Goal: Task Accomplishment & Management: Use online tool/utility

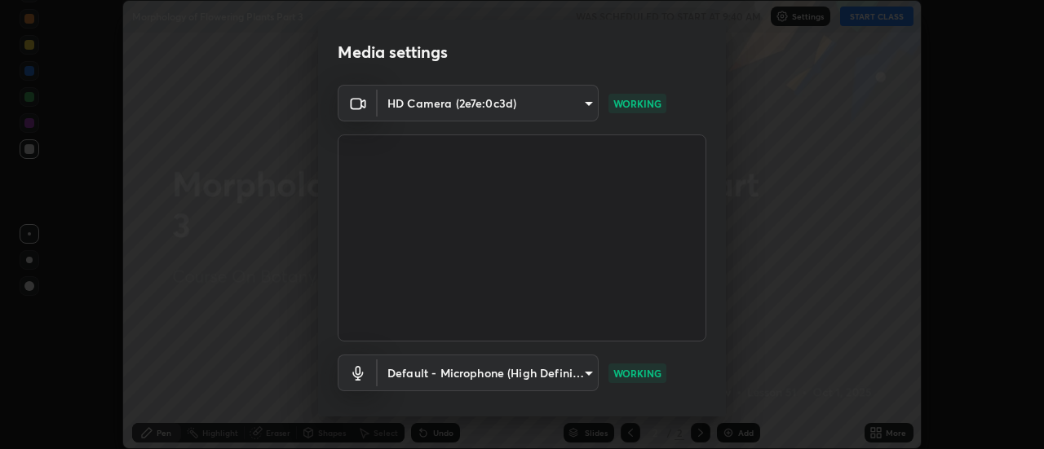
scroll to position [86, 0]
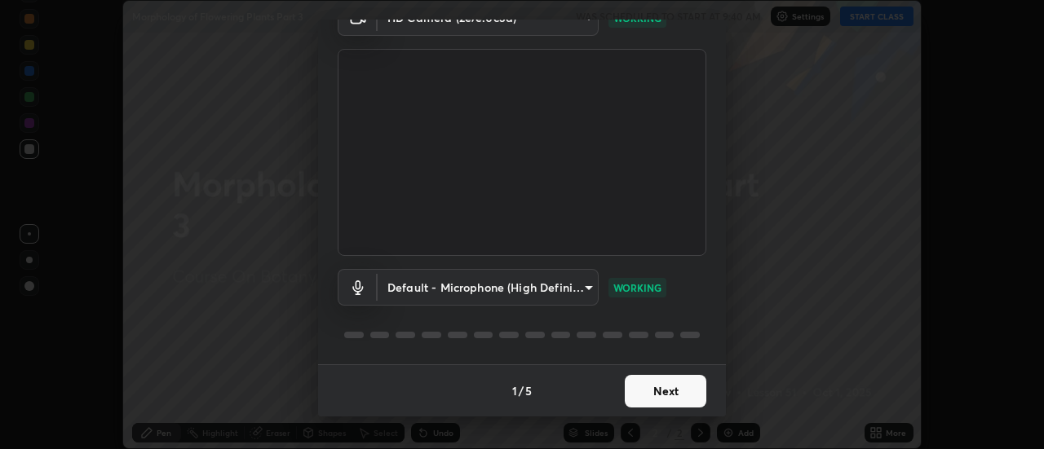
click at [603, 426] on div "Media settings HD Camera (2e7e:0c3d) 3383f6698e18cbd2fda5a9599f9a9fadef86c1f8af…" at bounding box center [522, 224] width 1044 height 449
click at [645, 395] on button "Next" at bounding box center [666, 391] width 82 height 33
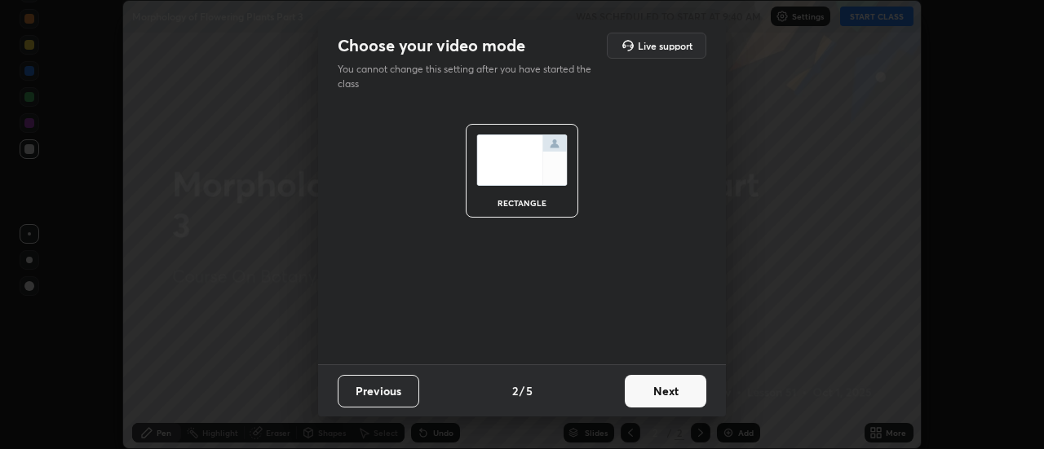
click at [648, 392] on button "Next" at bounding box center [666, 391] width 82 height 33
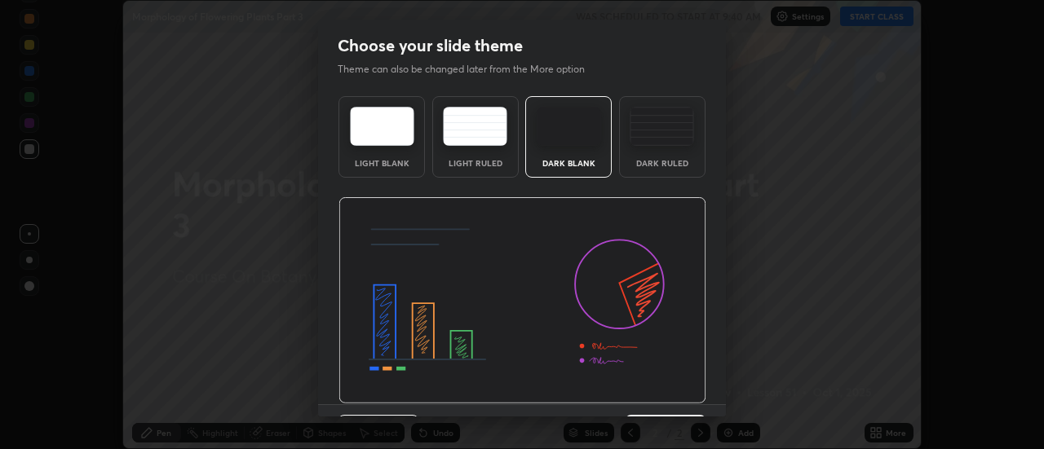
scroll to position [40, 0]
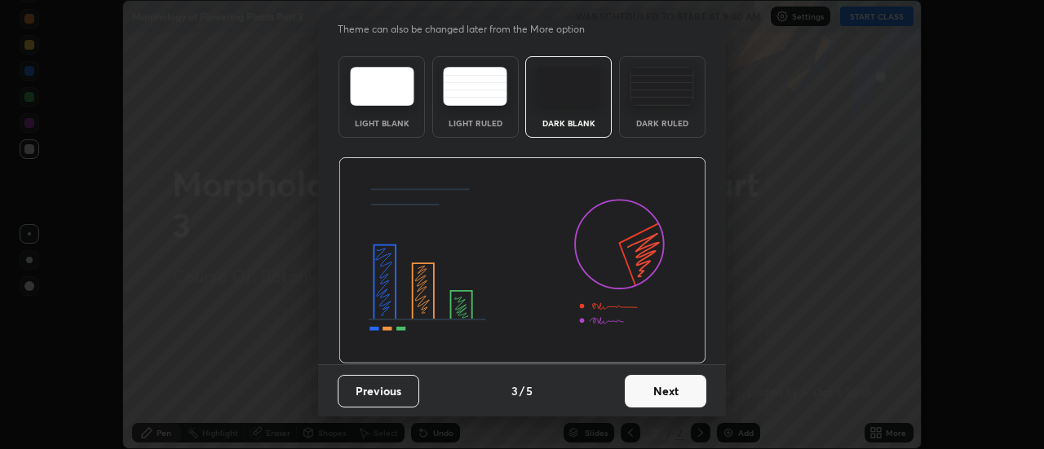
click at [643, 394] on button "Next" at bounding box center [666, 391] width 82 height 33
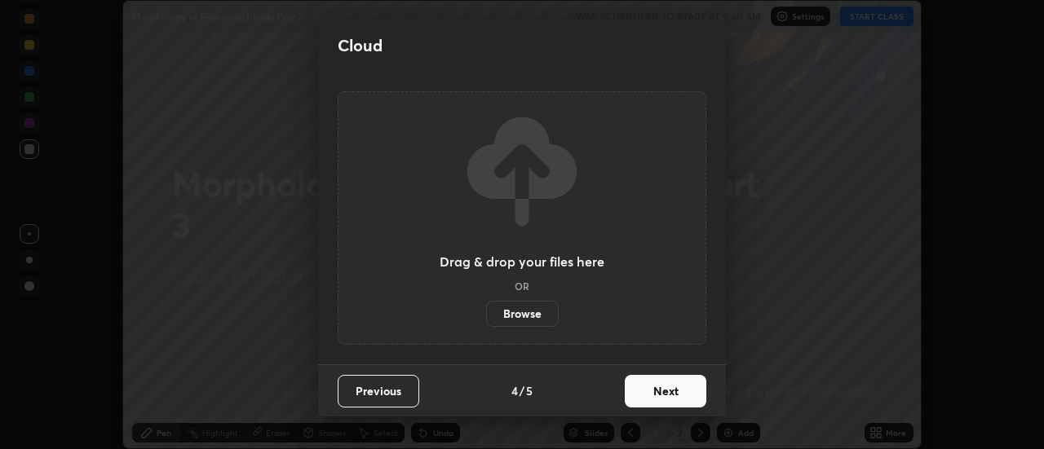
scroll to position [0, 0]
click at [640, 393] on button "Next" at bounding box center [666, 391] width 82 height 33
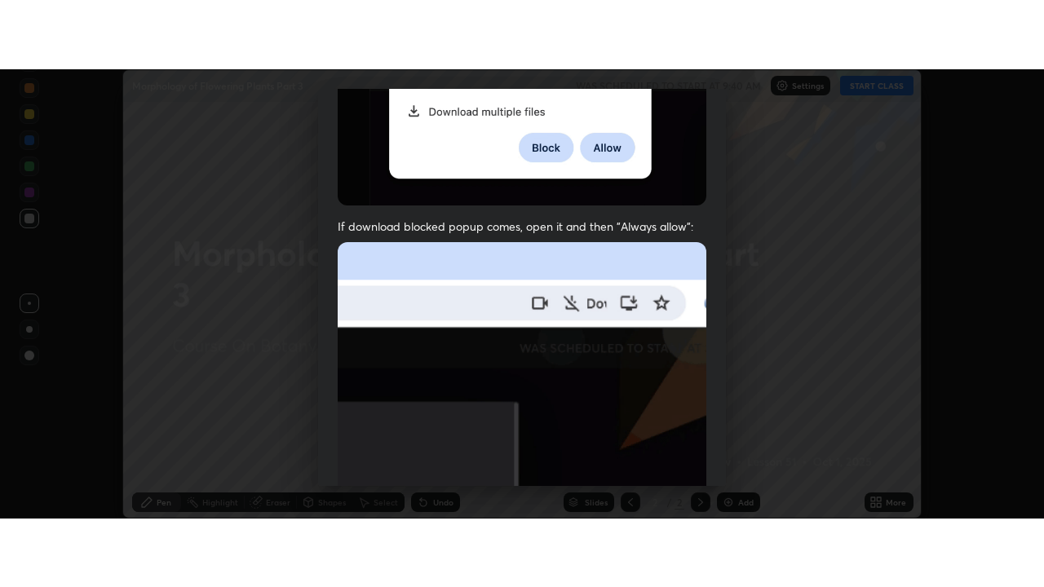
scroll to position [418, 0]
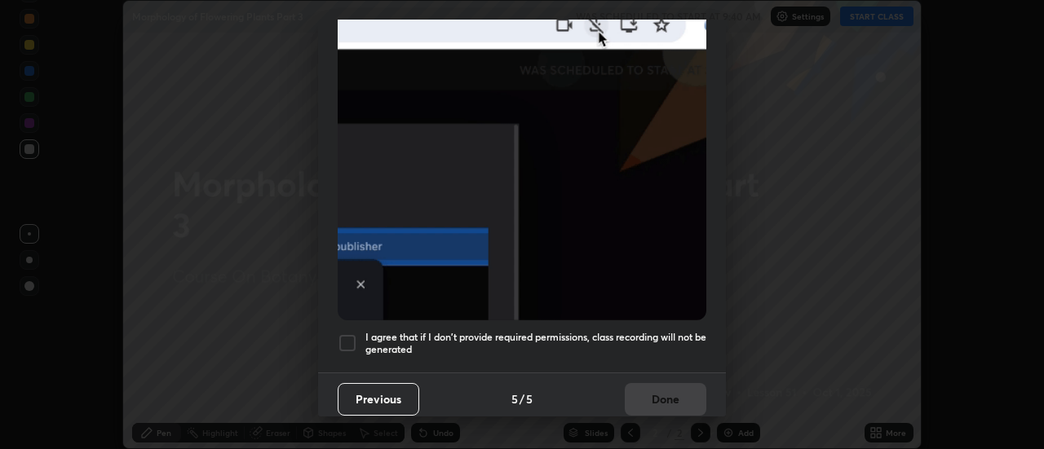
click at [346, 334] on div at bounding box center [348, 344] width 20 height 20
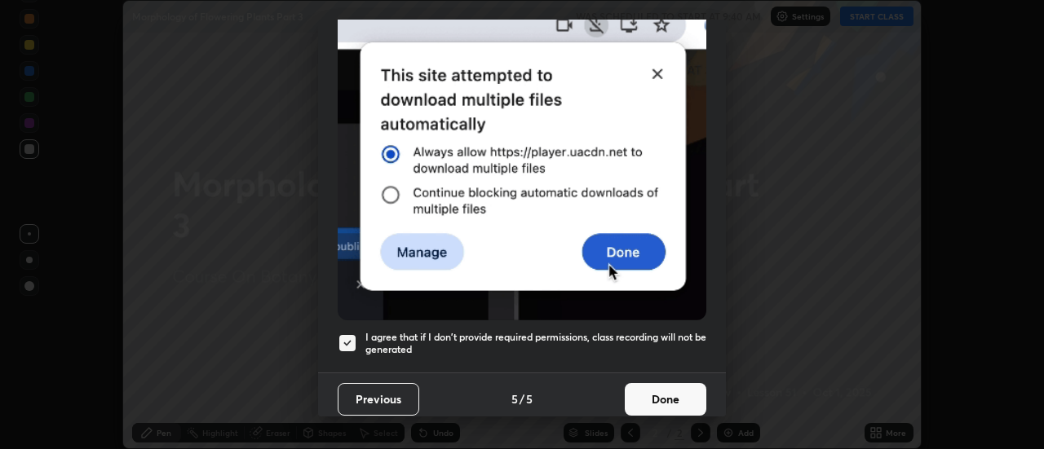
click at [638, 391] on button "Done" at bounding box center [666, 399] width 82 height 33
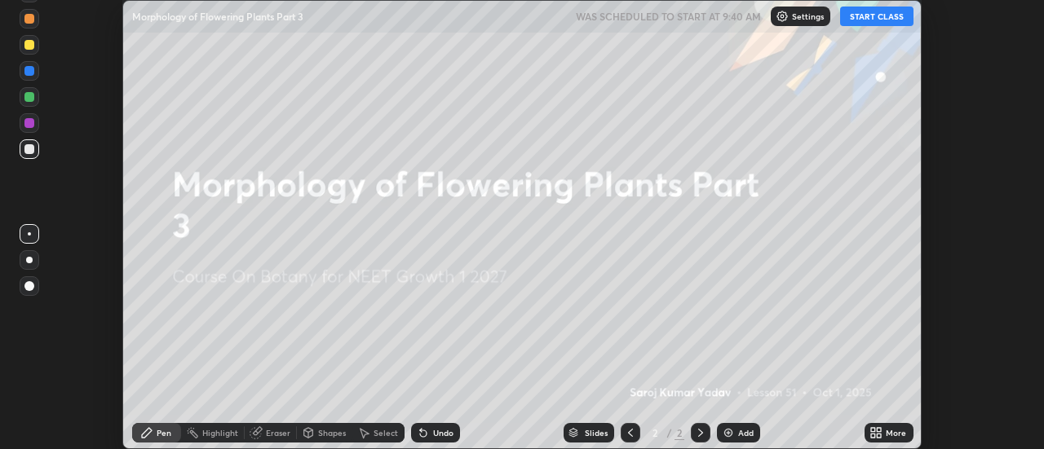
click at [870, 16] on button "START CLASS" at bounding box center [876, 17] width 73 height 20
click at [871, 430] on icon at bounding box center [873, 430] width 4 height 4
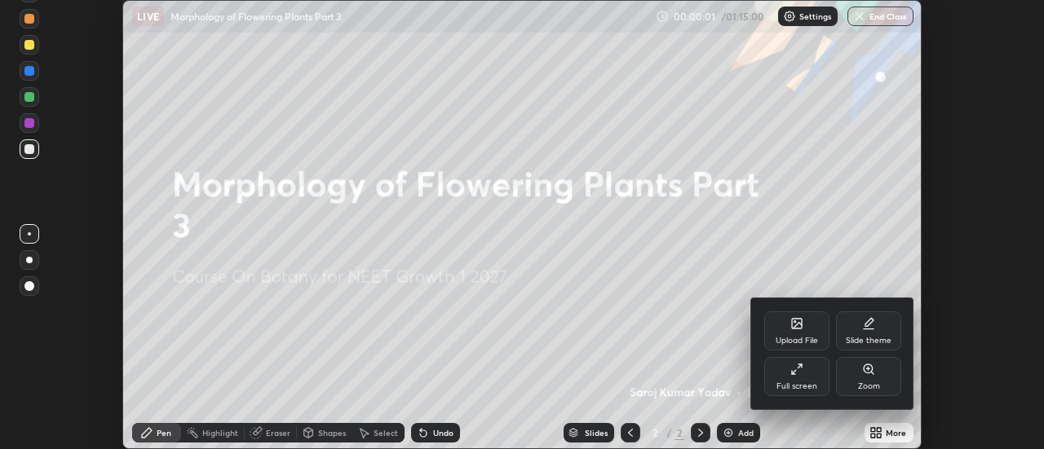
click at [799, 379] on div "Full screen" at bounding box center [796, 376] width 65 height 39
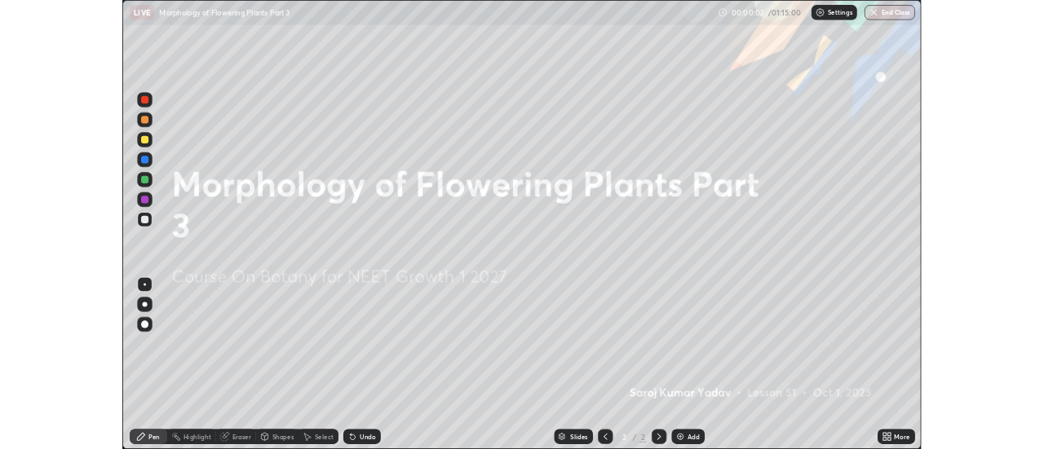
scroll to position [587, 1044]
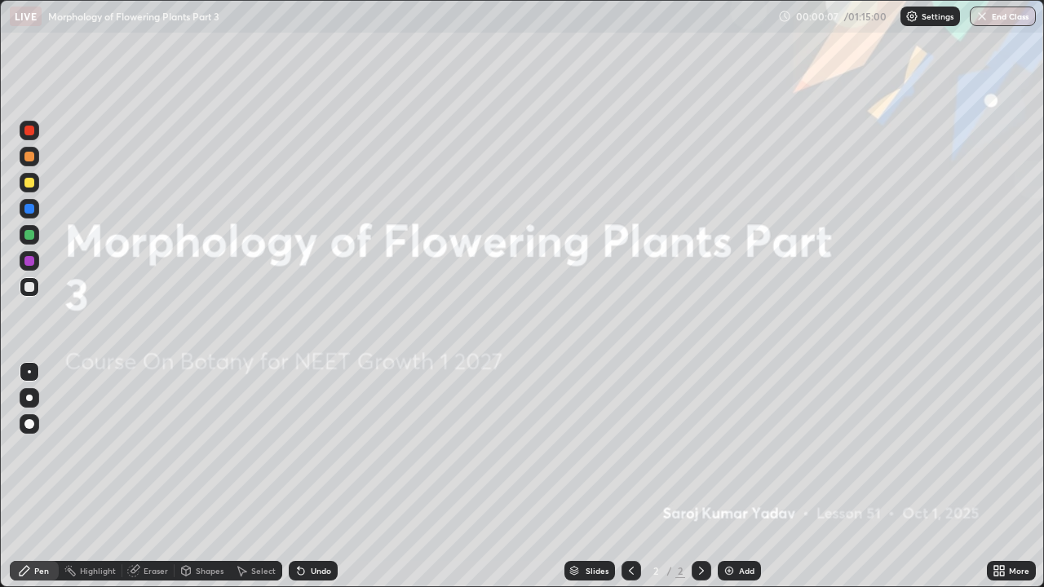
click at [728, 448] on img at bounding box center [728, 570] width 13 height 13
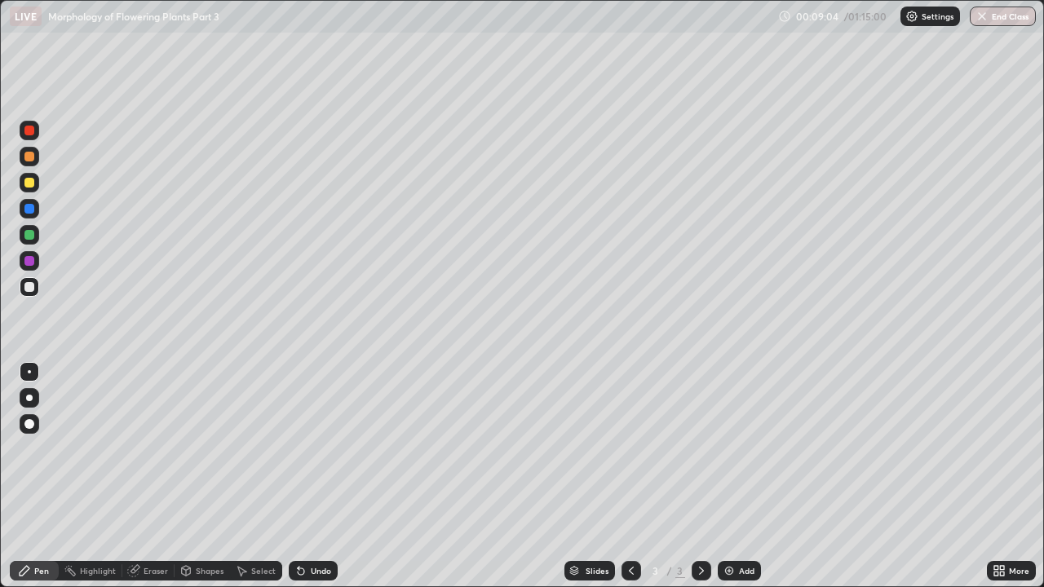
click at [997, 448] on icon at bounding box center [998, 570] width 13 height 13
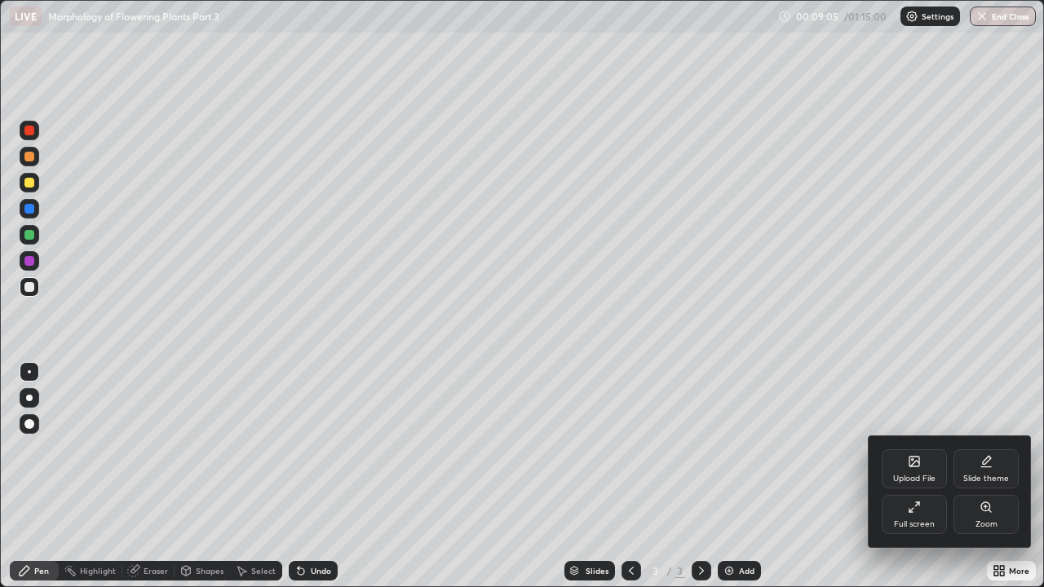
click at [914, 448] on div "Full screen" at bounding box center [913, 514] width 65 height 39
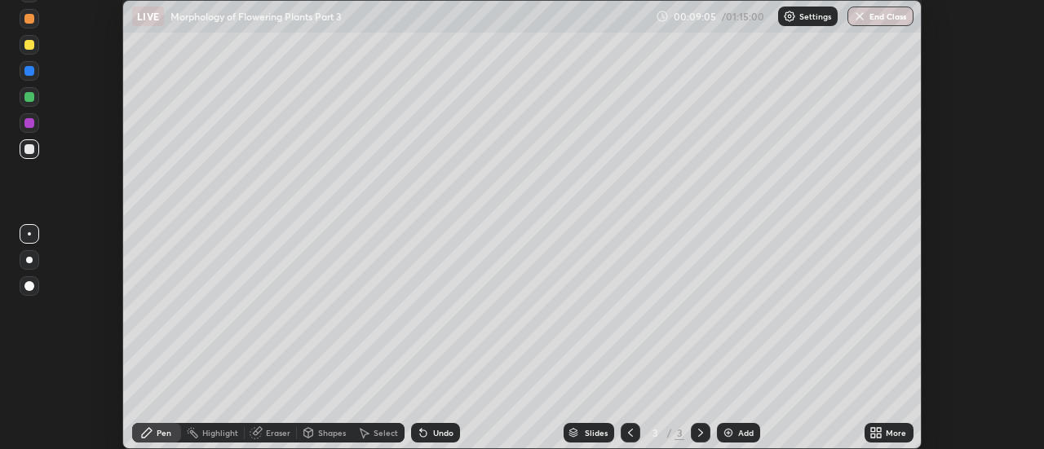
scroll to position [81093, 80499]
click at [896, 435] on div "More" at bounding box center [896, 433] width 20 height 8
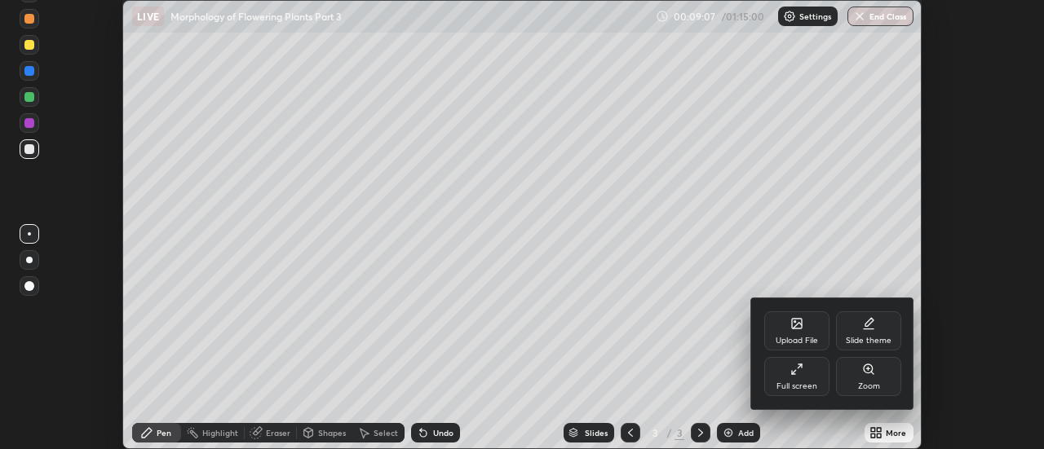
click at [806, 330] on div "Upload File" at bounding box center [796, 330] width 65 height 39
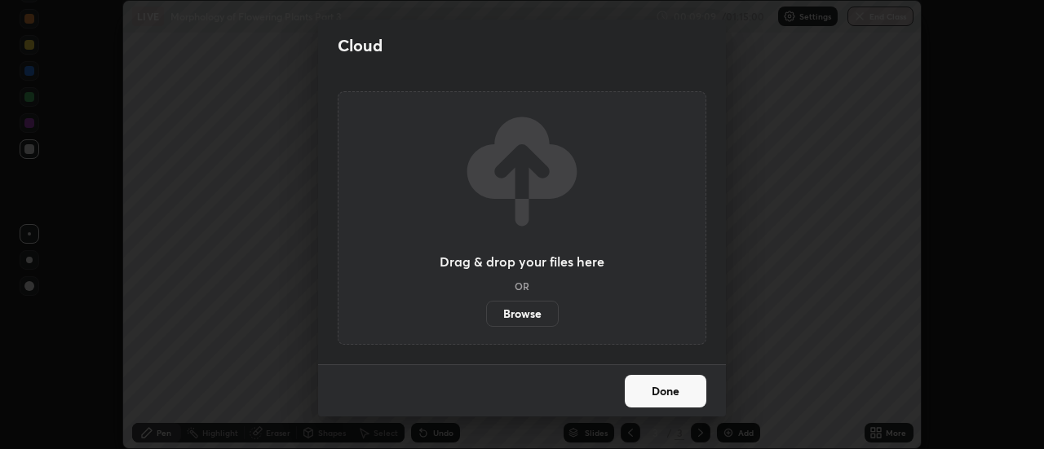
click at [537, 315] on label "Browse" at bounding box center [522, 314] width 73 height 26
click at [486, 315] on input "Browse" at bounding box center [486, 314] width 0 height 26
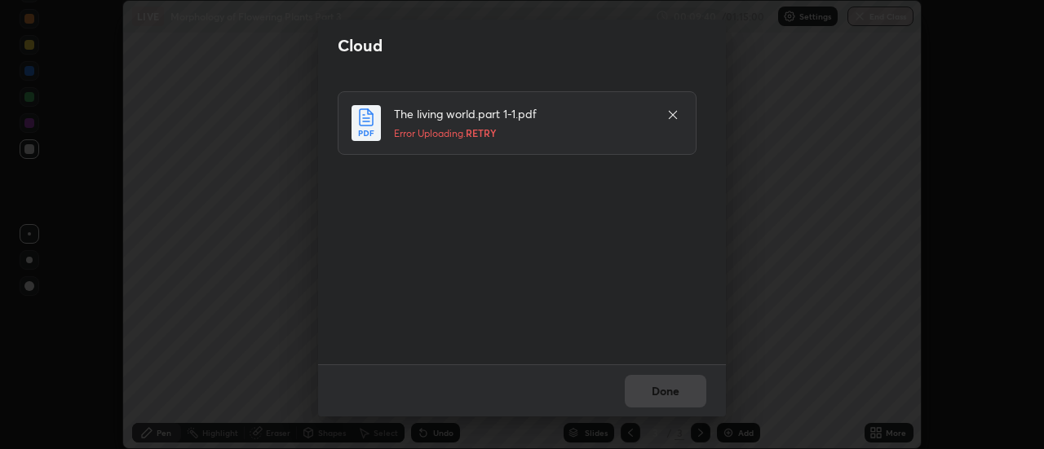
click at [673, 115] on icon at bounding box center [673, 115] width 8 height 8
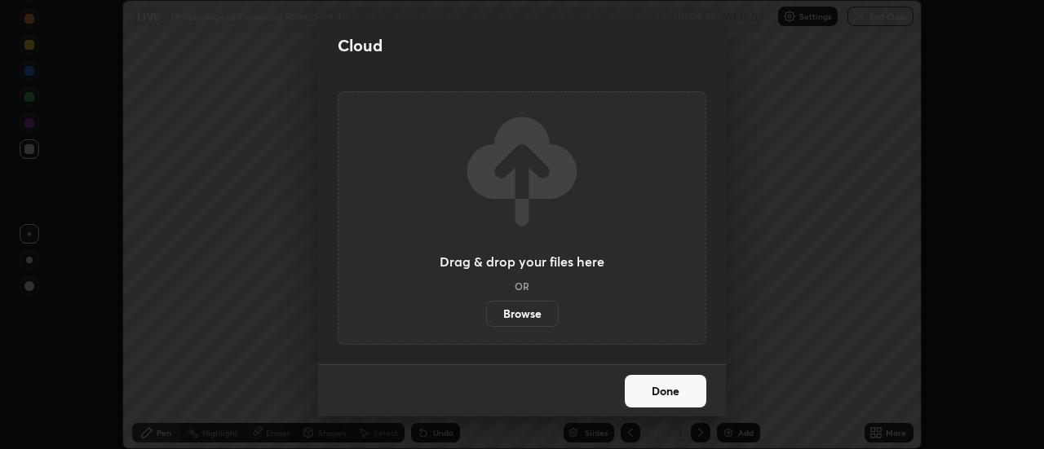
click at [541, 320] on label "Browse" at bounding box center [522, 314] width 73 height 26
click at [486, 320] on input "Browse" at bounding box center [486, 314] width 0 height 26
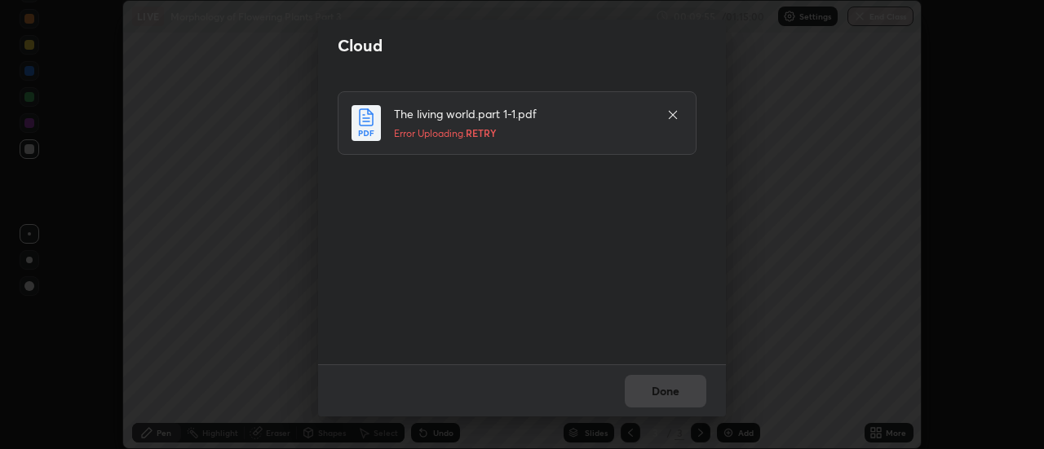
click at [672, 113] on icon at bounding box center [672, 114] width 13 height 13
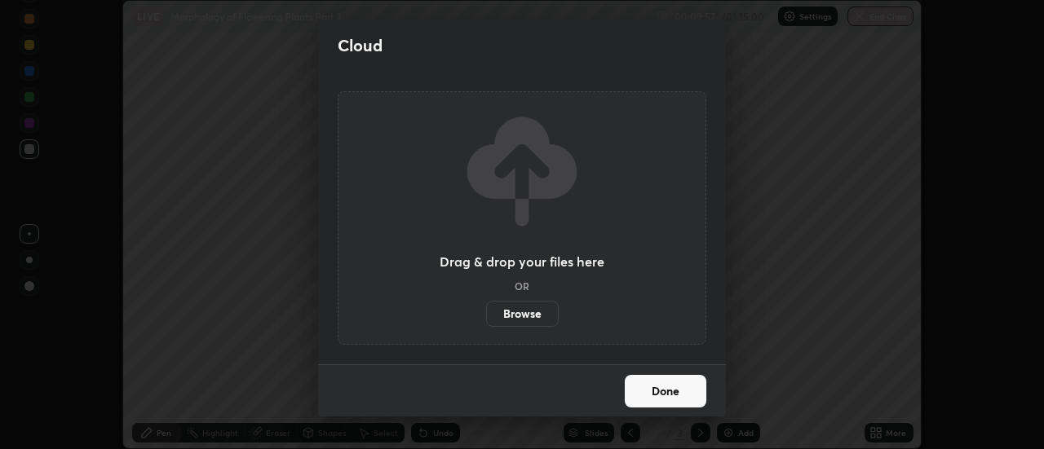
click at [659, 382] on button "Done" at bounding box center [666, 391] width 82 height 33
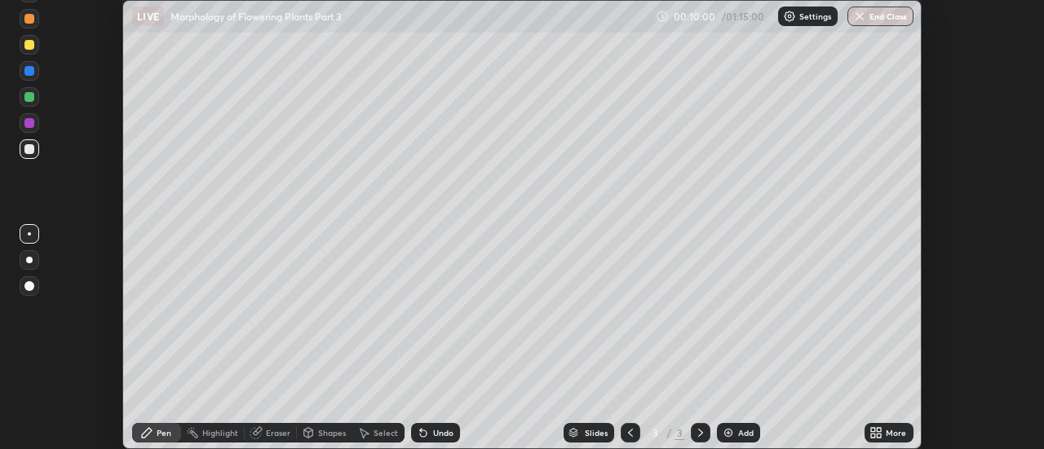
click at [875, 435] on icon at bounding box center [873, 436] width 4 height 4
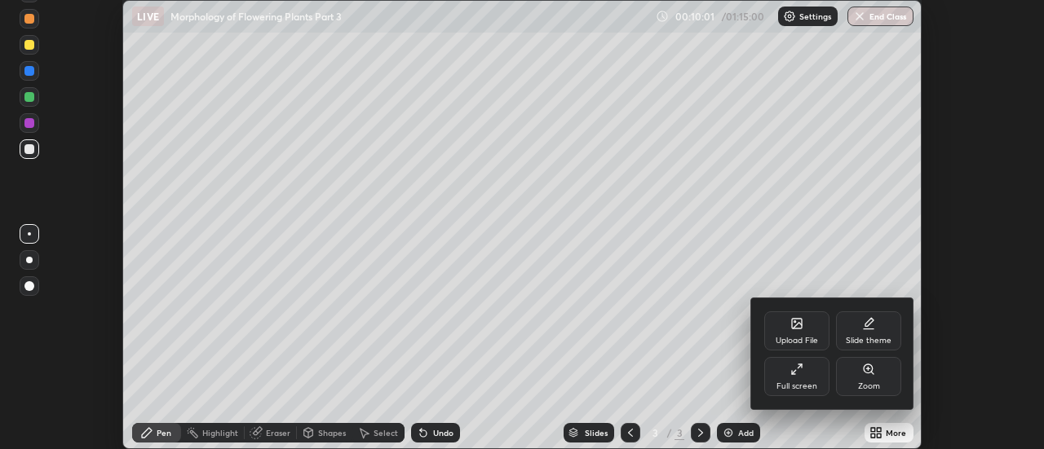
click at [793, 334] on div "Upload File" at bounding box center [796, 330] width 65 height 39
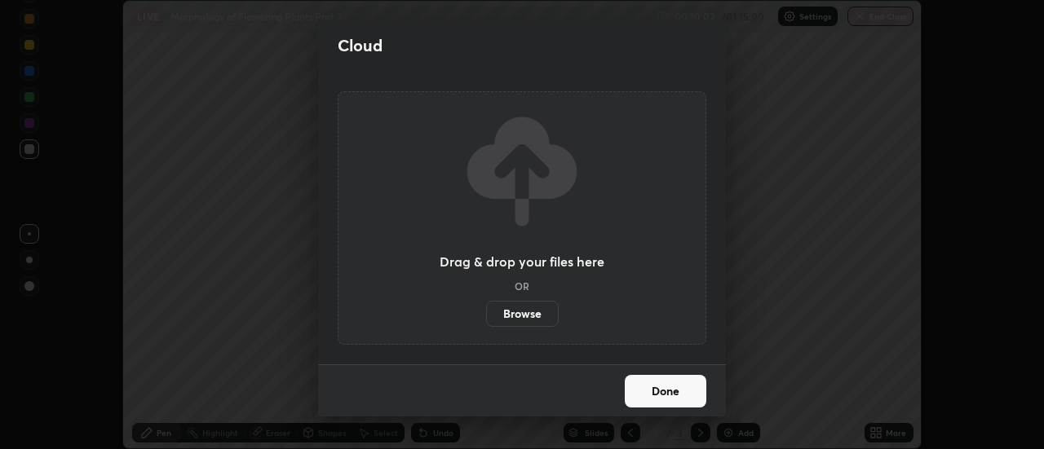
click at [532, 316] on label "Browse" at bounding box center [522, 314] width 73 height 26
click at [486, 316] on input "Browse" at bounding box center [486, 314] width 0 height 26
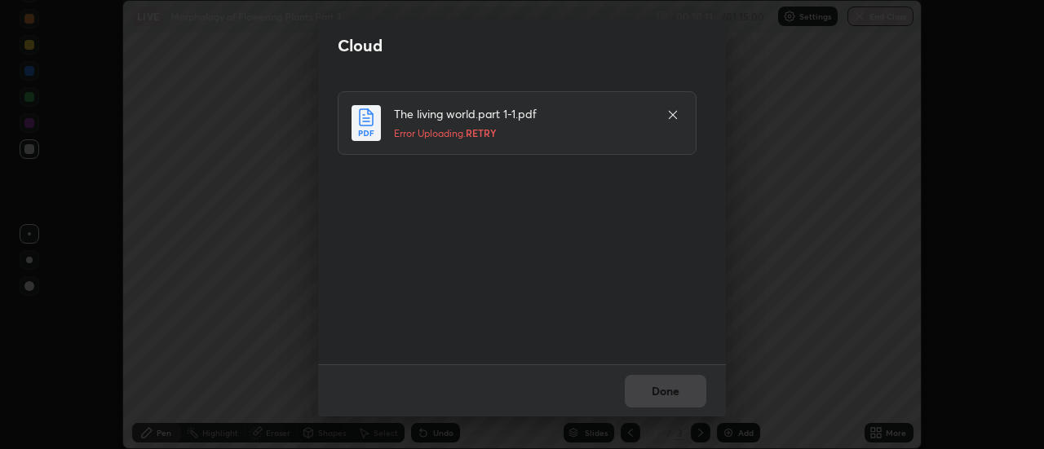
click at [676, 113] on icon at bounding box center [672, 114] width 13 height 13
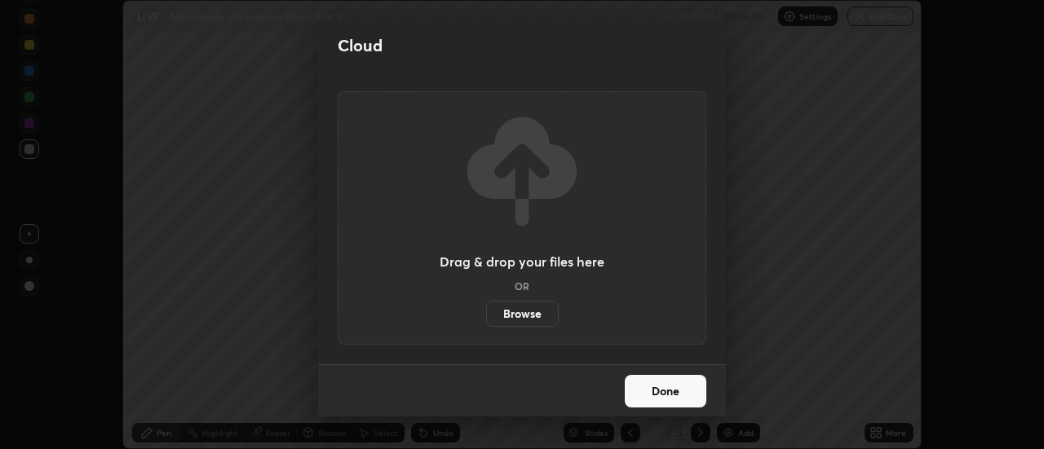
click at [673, 383] on button "Done" at bounding box center [666, 391] width 82 height 33
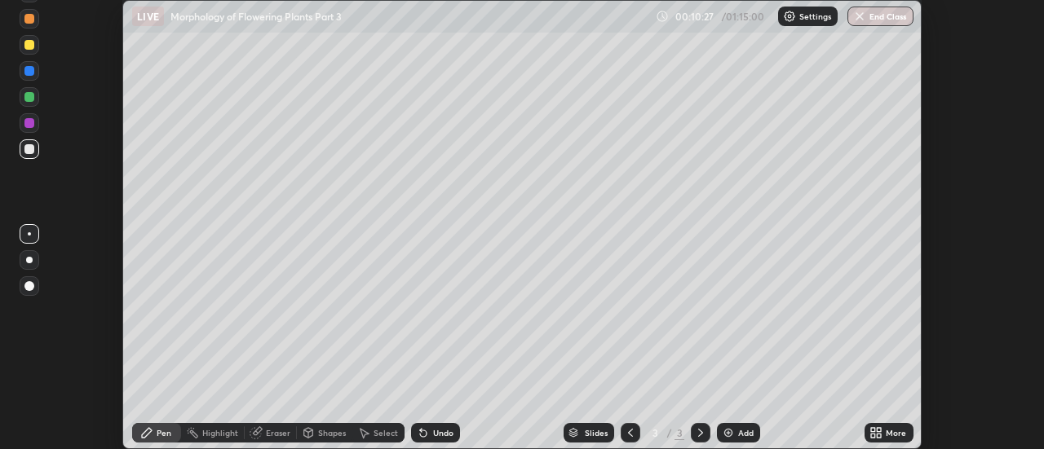
click at [877, 433] on icon at bounding box center [875, 432] width 13 height 13
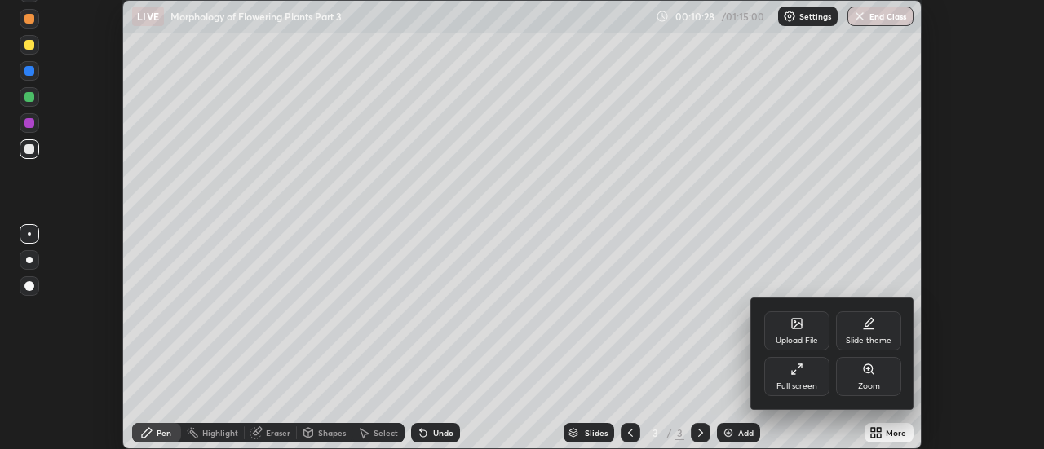
click at [797, 338] on div "Upload File" at bounding box center [796, 341] width 42 height 8
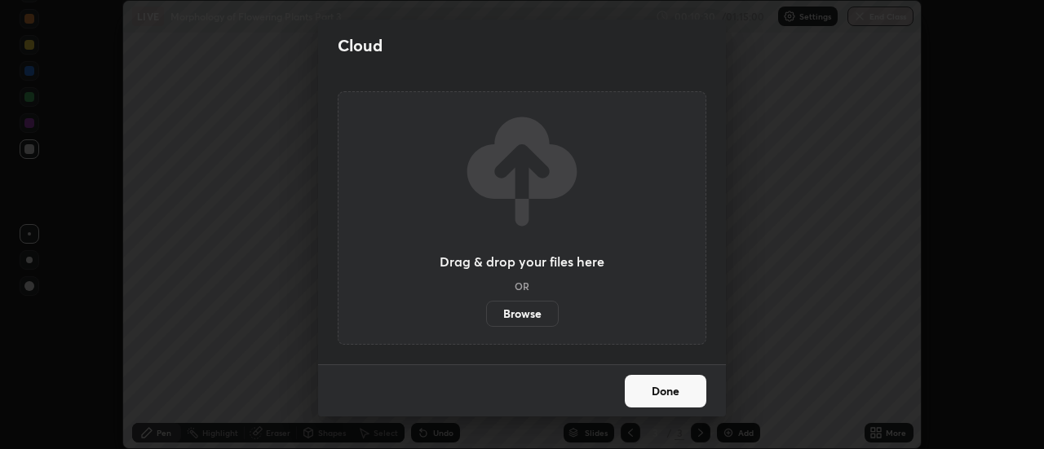
click at [530, 312] on label "Browse" at bounding box center [522, 314] width 73 height 26
click at [486, 312] on input "Browse" at bounding box center [486, 314] width 0 height 26
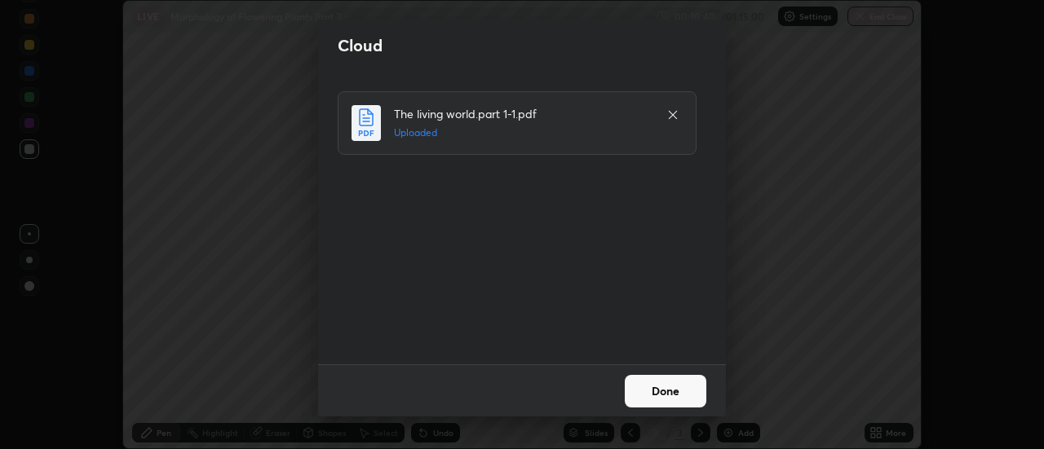
click at [663, 395] on button "Done" at bounding box center [666, 391] width 82 height 33
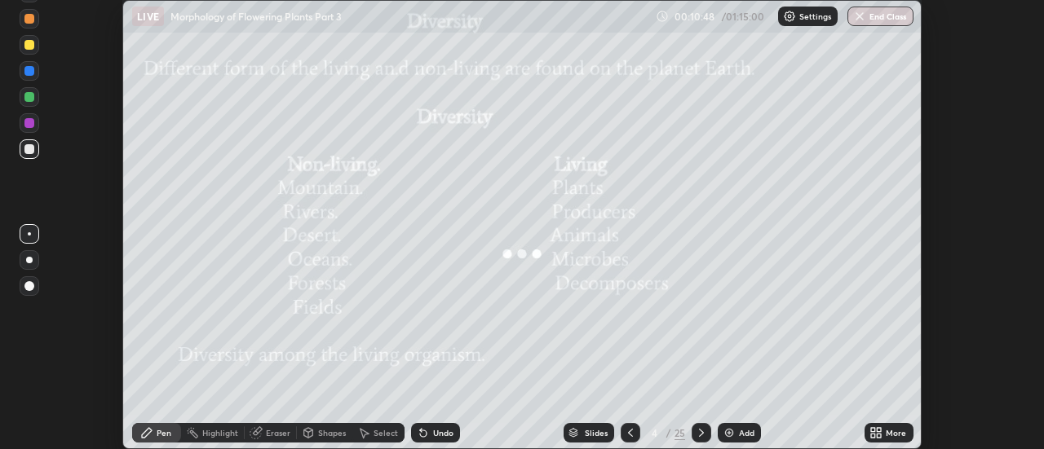
click at [591, 436] on div "Slides" at bounding box center [596, 433] width 23 height 8
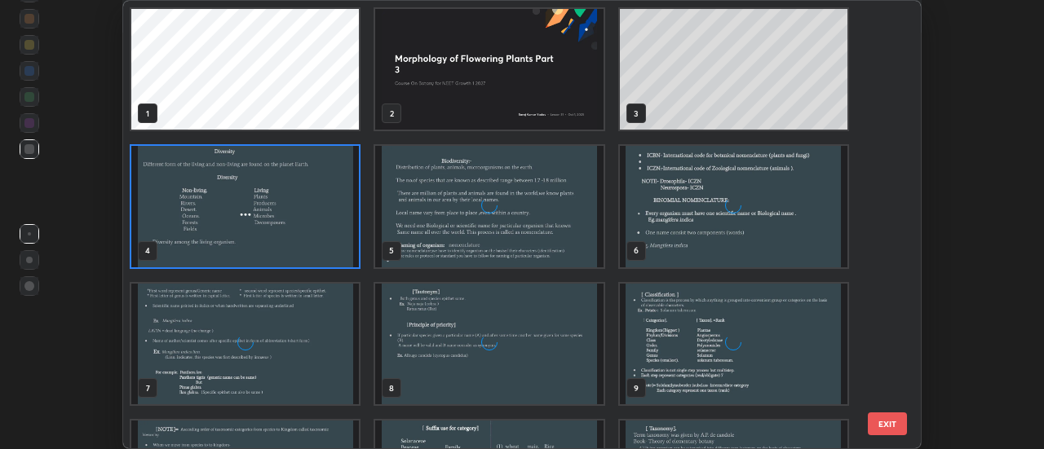
scroll to position [443, 789]
click at [546, 86] on img "grid" at bounding box center [490, 69] width 228 height 121
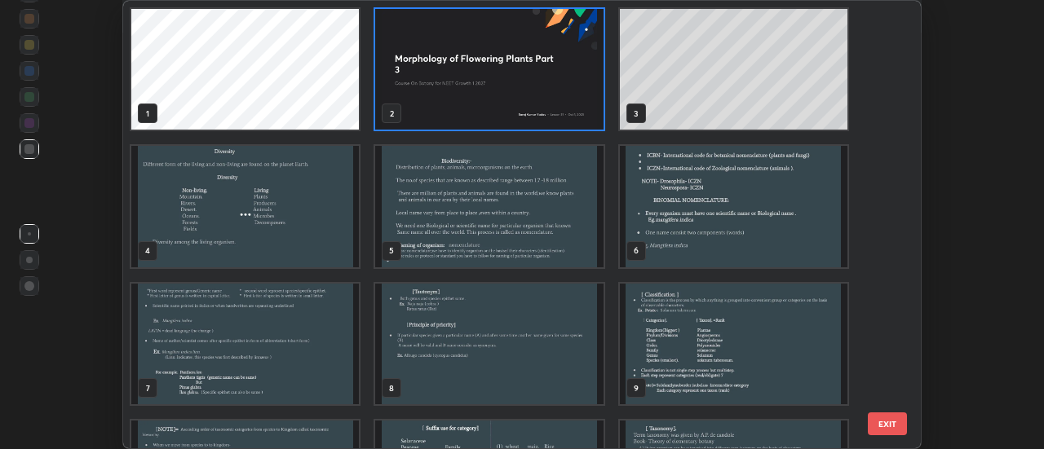
click at [562, 104] on img "grid" at bounding box center [490, 69] width 228 height 121
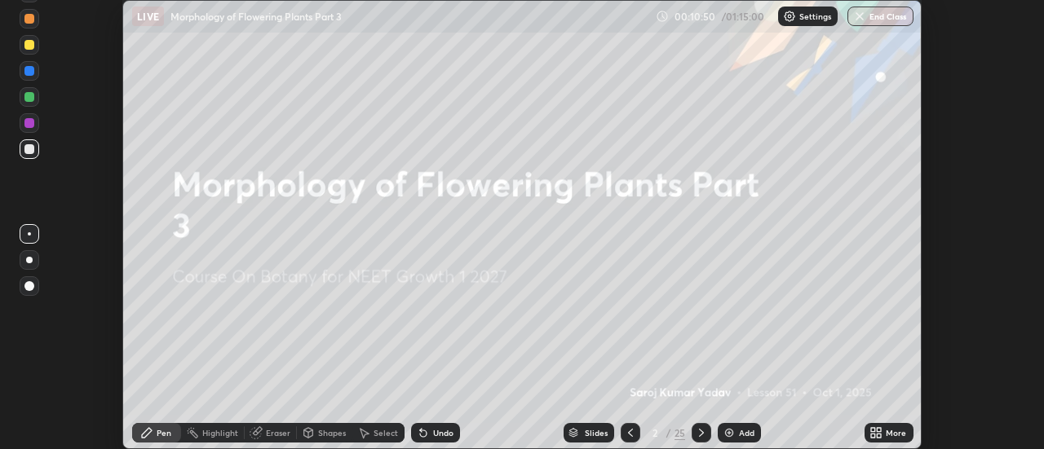
click at [568, 104] on img "grid" at bounding box center [490, 69] width 228 height 121
click at [876, 433] on icon at bounding box center [875, 432] width 13 height 13
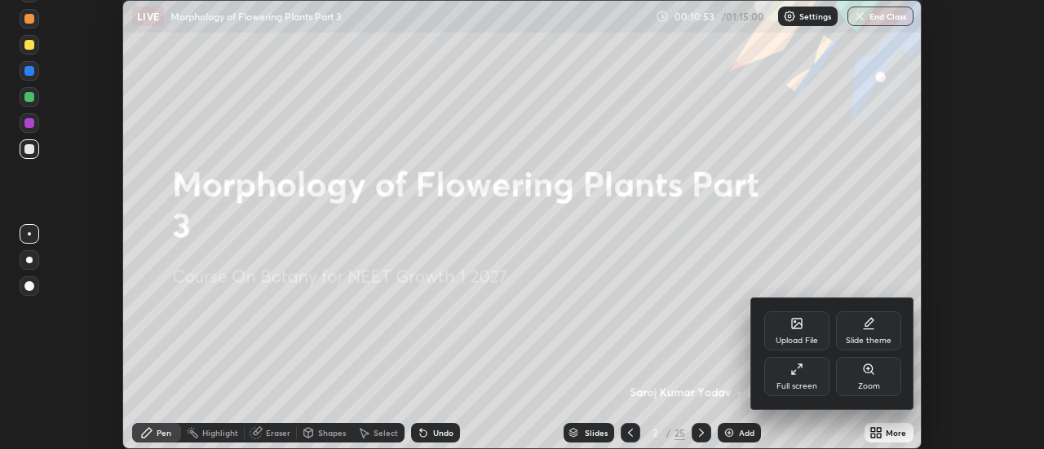
click at [806, 328] on div "Upload File" at bounding box center [796, 330] width 65 height 39
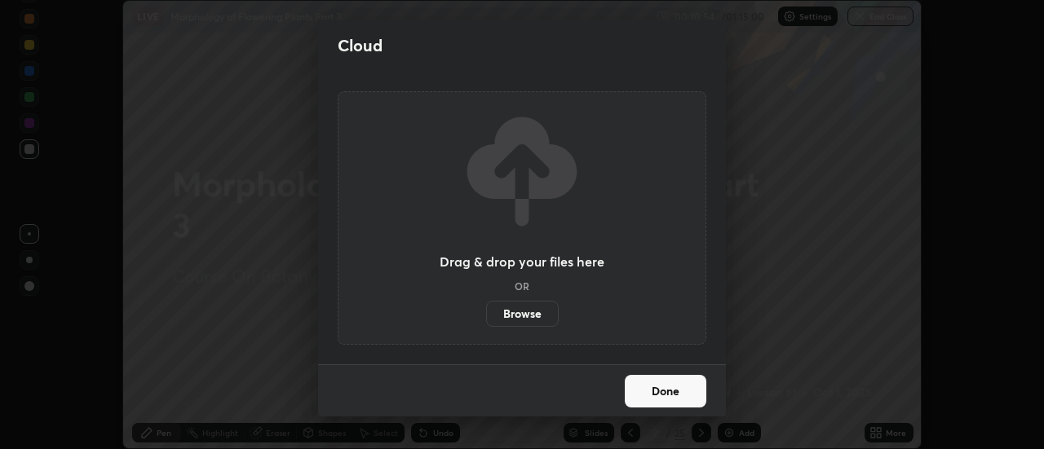
click at [531, 311] on label "Browse" at bounding box center [522, 314] width 73 height 26
click at [486, 311] on input "Browse" at bounding box center [486, 314] width 0 height 26
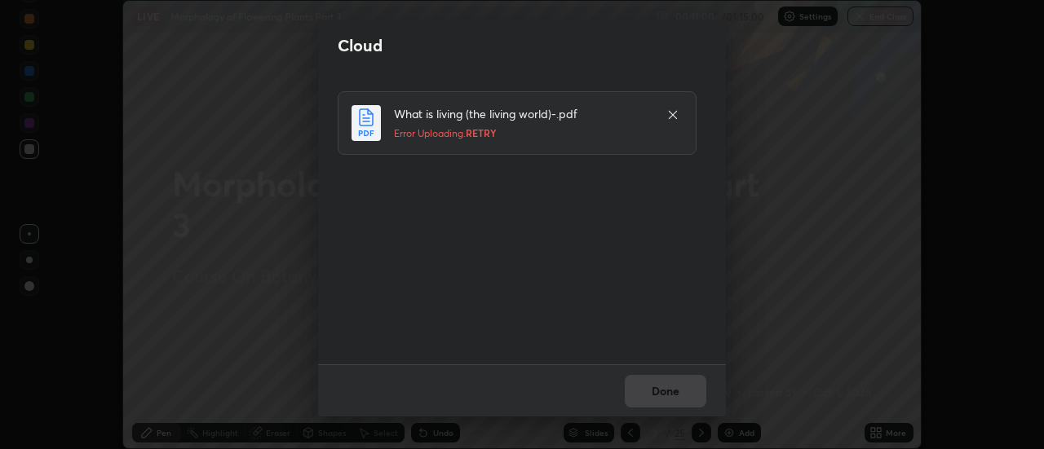
click at [674, 117] on icon at bounding box center [673, 115] width 8 height 8
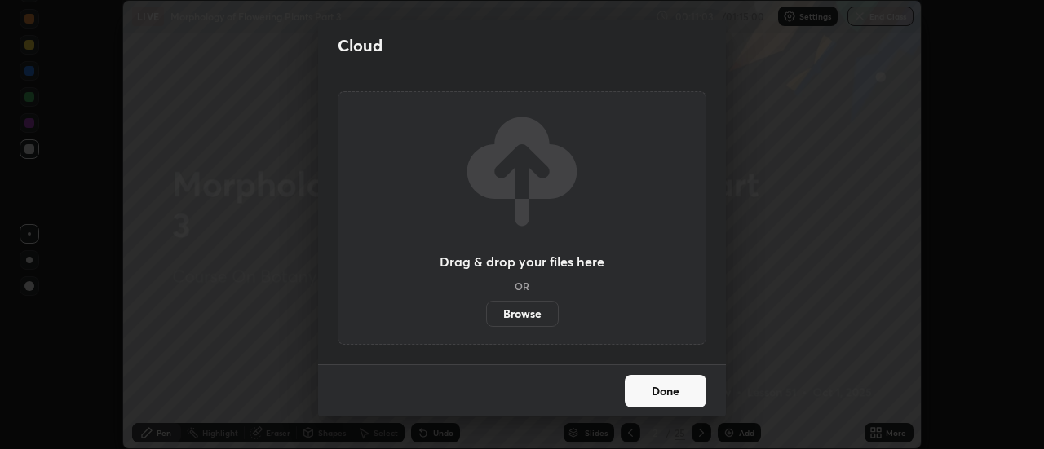
click at [527, 307] on label "Browse" at bounding box center [522, 314] width 73 height 26
click at [486, 307] on input "Browse" at bounding box center [486, 314] width 0 height 26
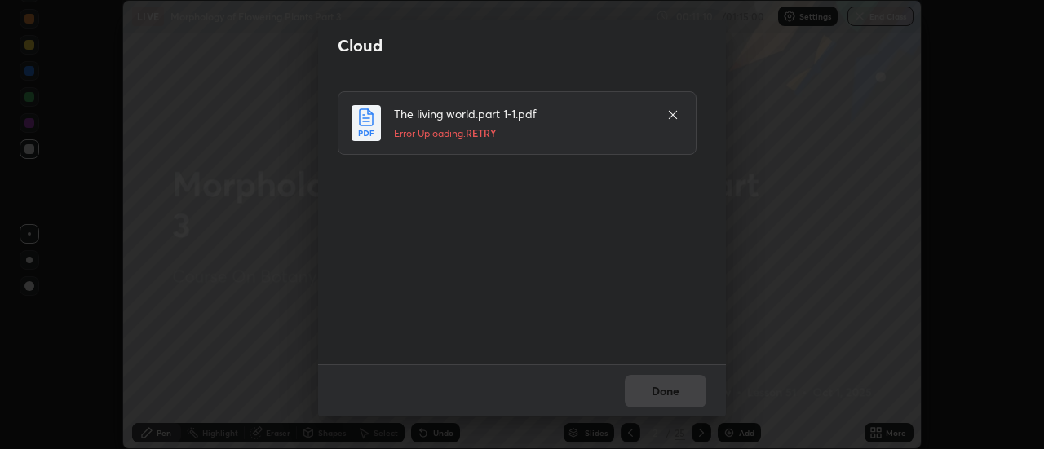
click at [673, 116] on icon at bounding box center [672, 114] width 13 height 13
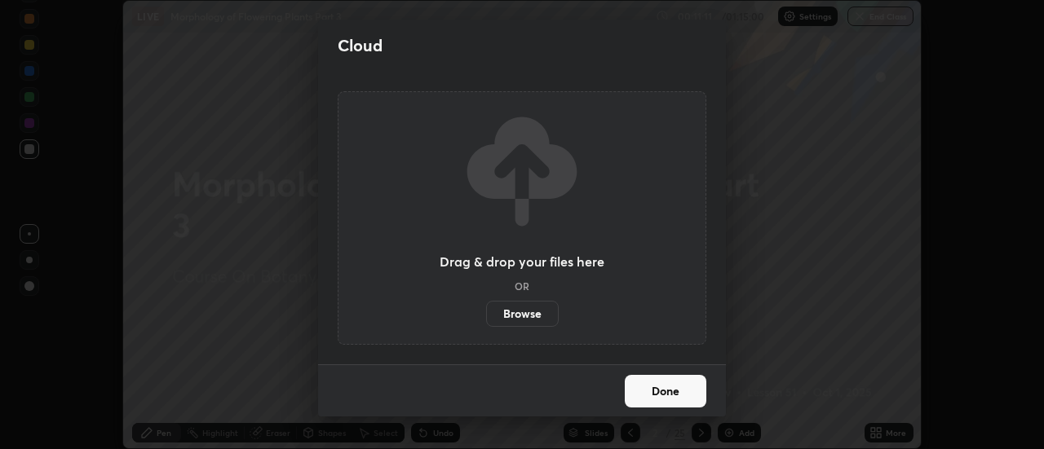
click at [659, 394] on button "Done" at bounding box center [666, 391] width 82 height 33
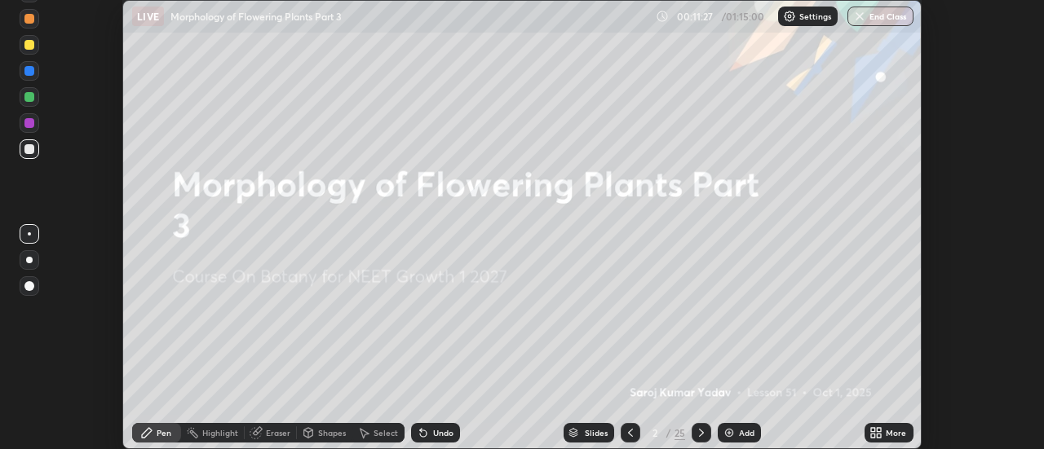
click at [873, 430] on icon at bounding box center [873, 430] width 4 height 4
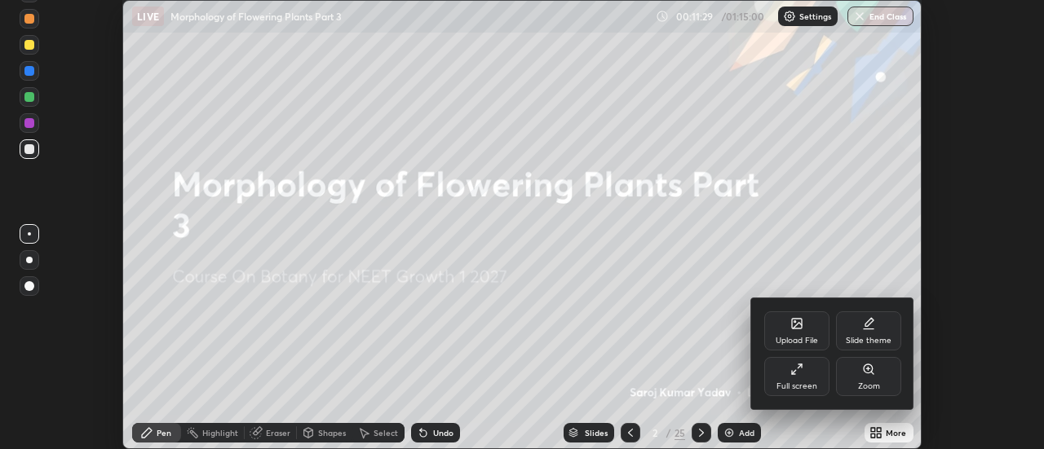
click at [803, 331] on div "Upload File" at bounding box center [796, 330] width 65 height 39
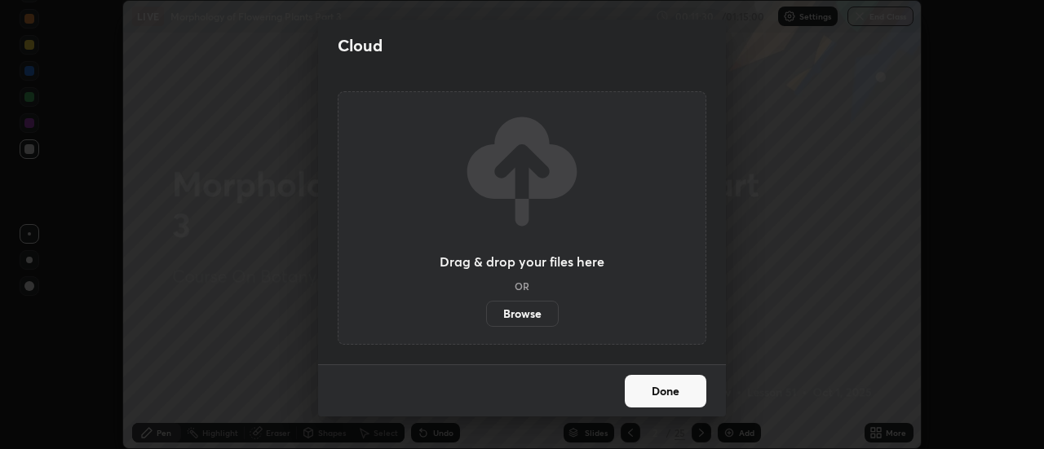
click at [530, 314] on label "Browse" at bounding box center [522, 314] width 73 height 26
click at [486, 314] on input "Browse" at bounding box center [486, 314] width 0 height 26
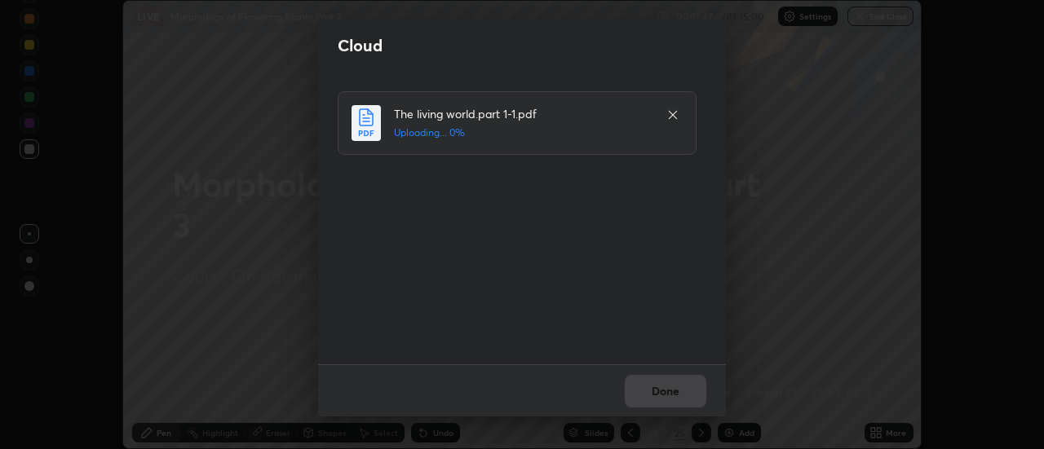
click at [683, 279] on div "The living world.part 1-1.pdf Uploading... 0%" at bounding box center [524, 218] width 372 height 254
click at [594, 130] on h5 "Uploading... 0%" at bounding box center [522, 133] width 256 height 15
click at [673, 115] on icon at bounding box center [673, 115] width 8 height 8
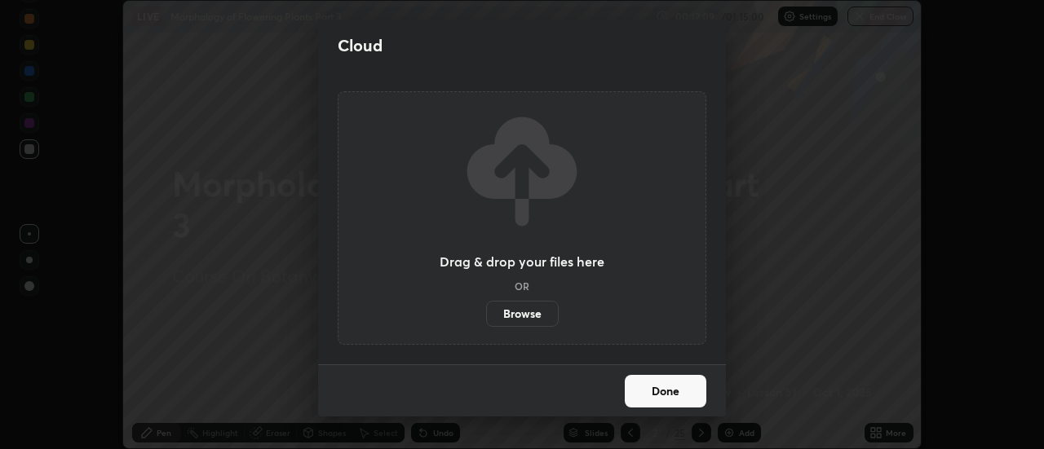
click at [672, 385] on button "Done" at bounding box center [666, 391] width 82 height 33
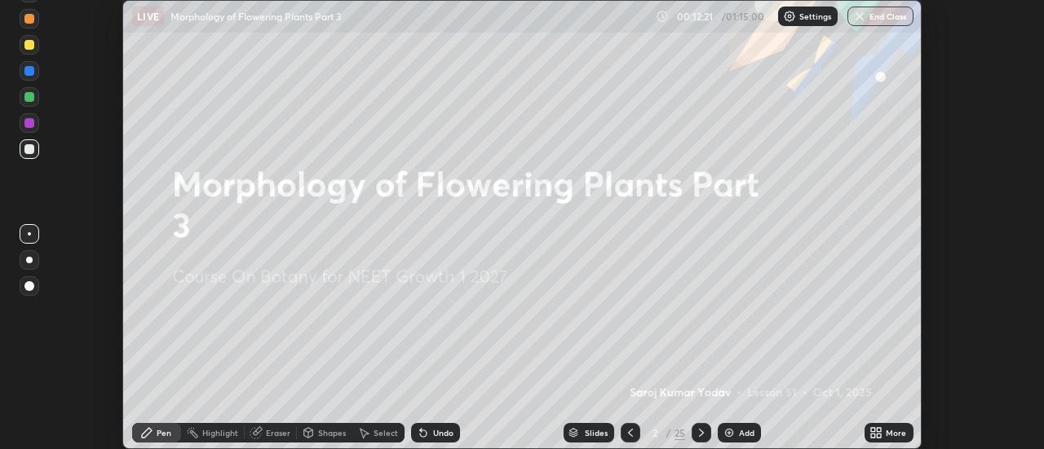
click at [877, 434] on icon at bounding box center [879, 436] width 4 height 4
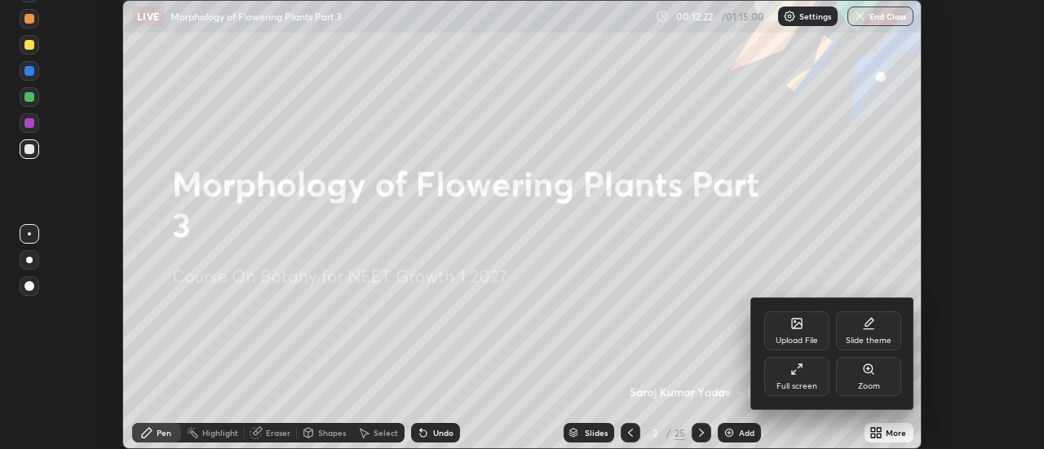
click at [797, 335] on div "Upload File" at bounding box center [796, 330] width 65 height 39
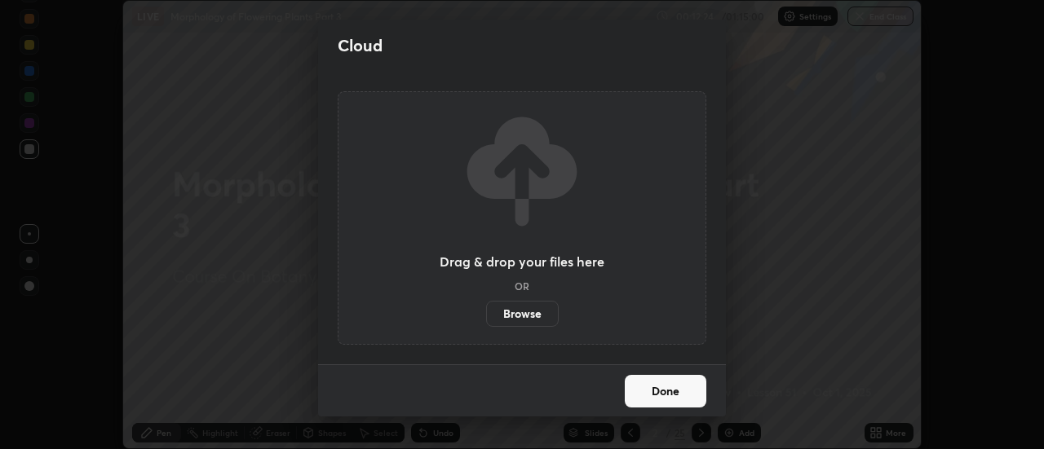
click at [525, 308] on label "Browse" at bounding box center [522, 314] width 73 height 26
click at [486, 308] on input "Browse" at bounding box center [486, 314] width 0 height 26
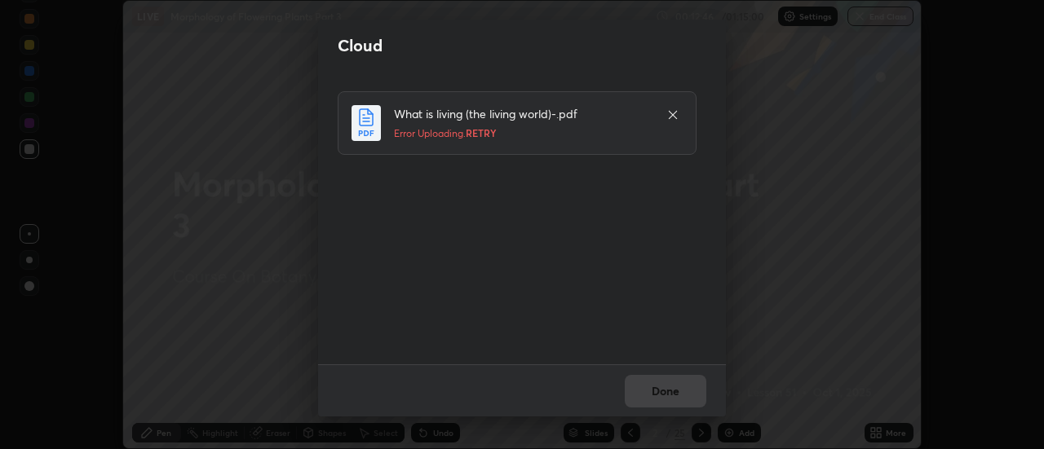
click at [674, 115] on icon at bounding box center [672, 114] width 13 height 13
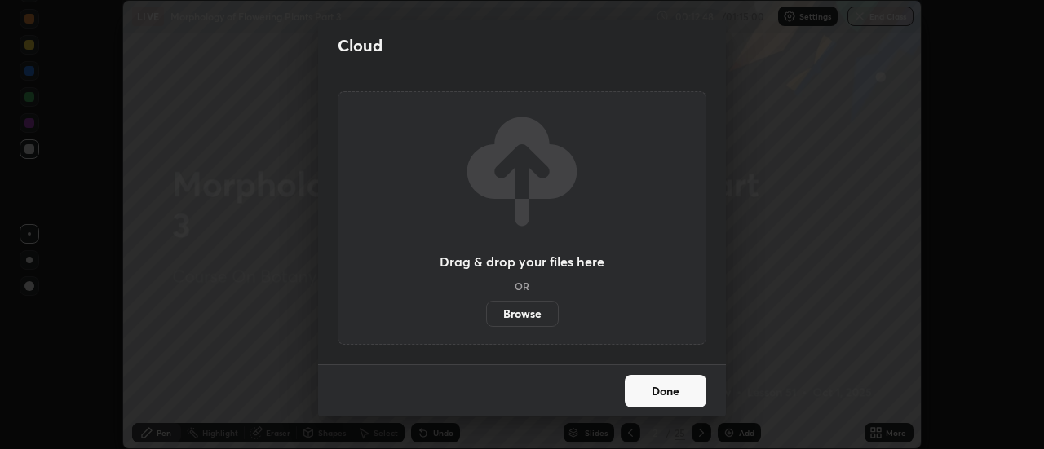
click at [541, 315] on label "Browse" at bounding box center [522, 314] width 73 height 26
click at [486, 315] on input "Browse" at bounding box center [486, 314] width 0 height 26
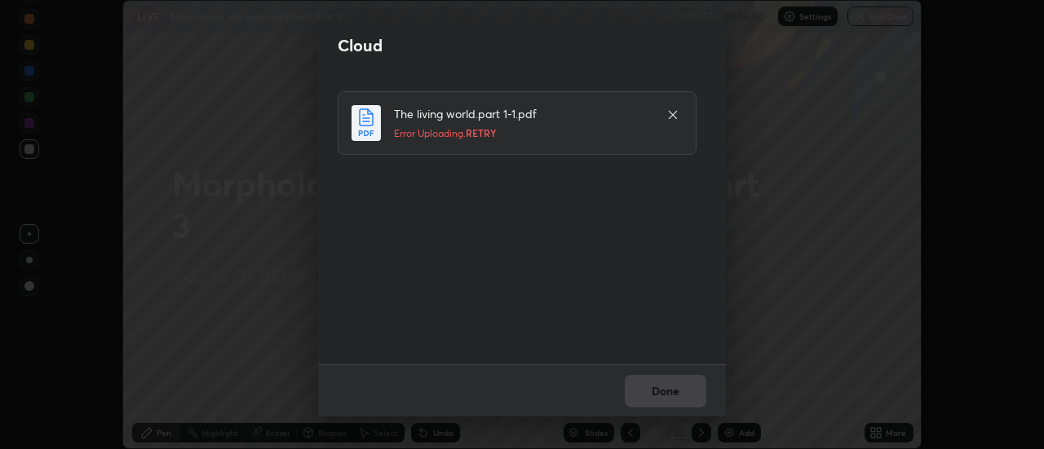
click at [669, 115] on icon at bounding box center [672, 114] width 13 height 13
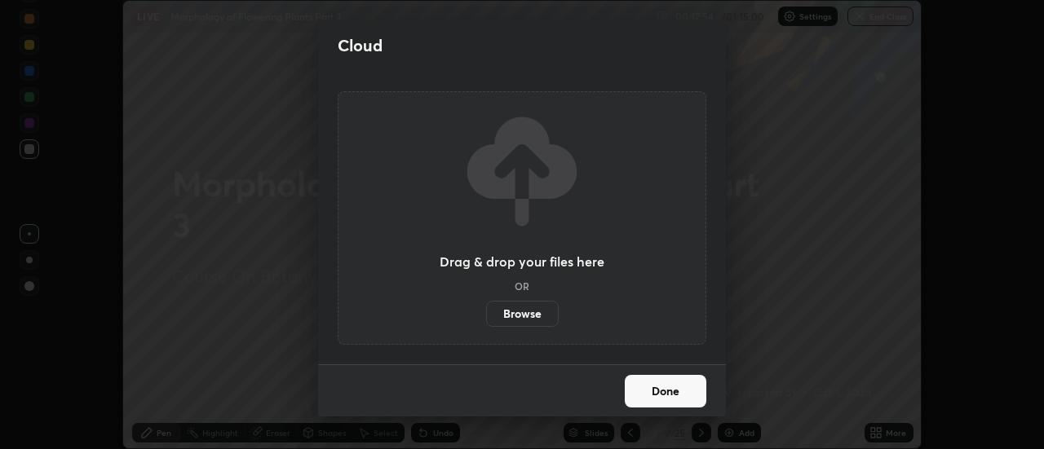
click at [665, 384] on button "Done" at bounding box center [666, 391] width 82 height 33
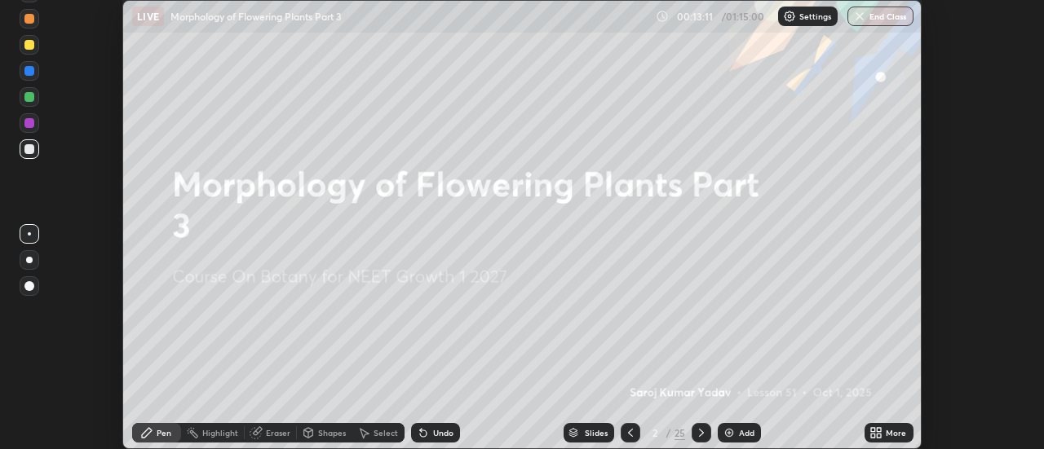
click at [877, 434] on icon at bounding box center [879, 436] width 4 height 4
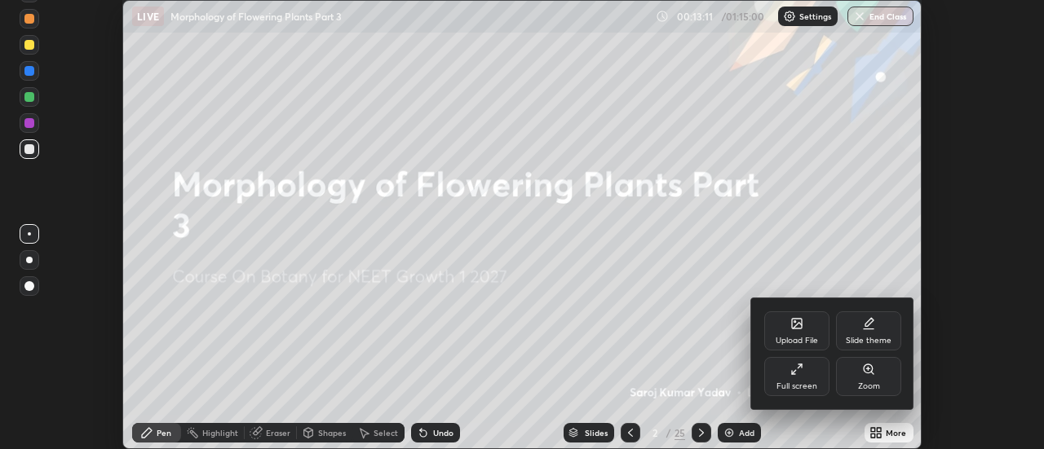
click at [873, 431] on div at bounding box center [522, 224] width 1044 height 449
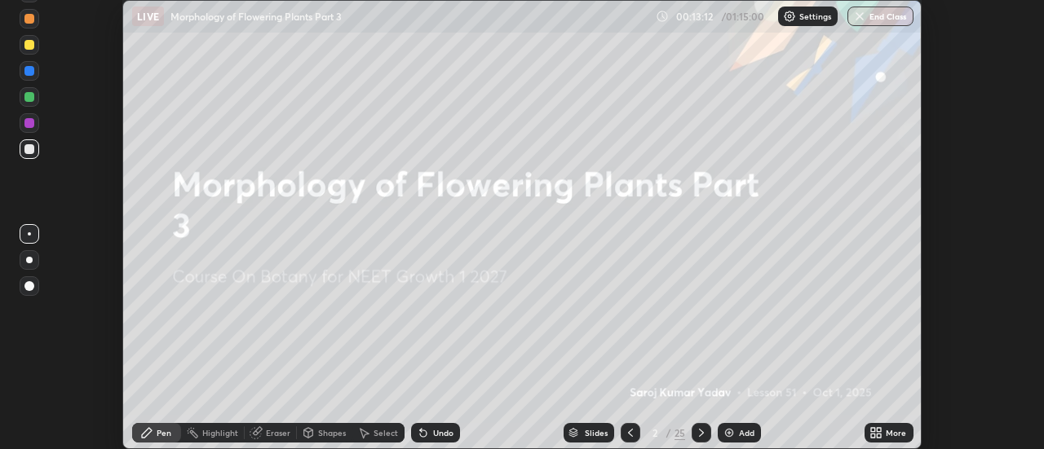
click at [873, 430] on icon at bounding box center [873, 430] width 4 height 4
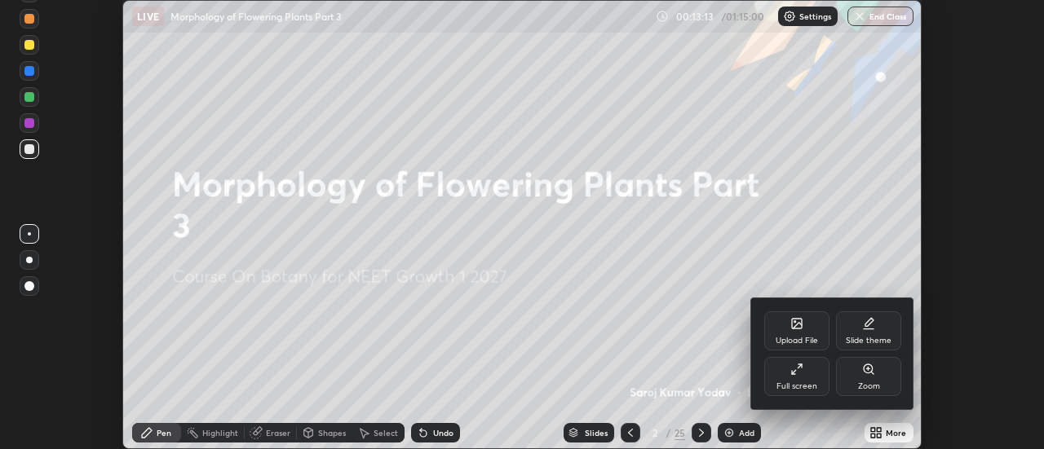
click at [814, 334] on div "Upload File" at bounding box center [796, 330] width 65 height 39
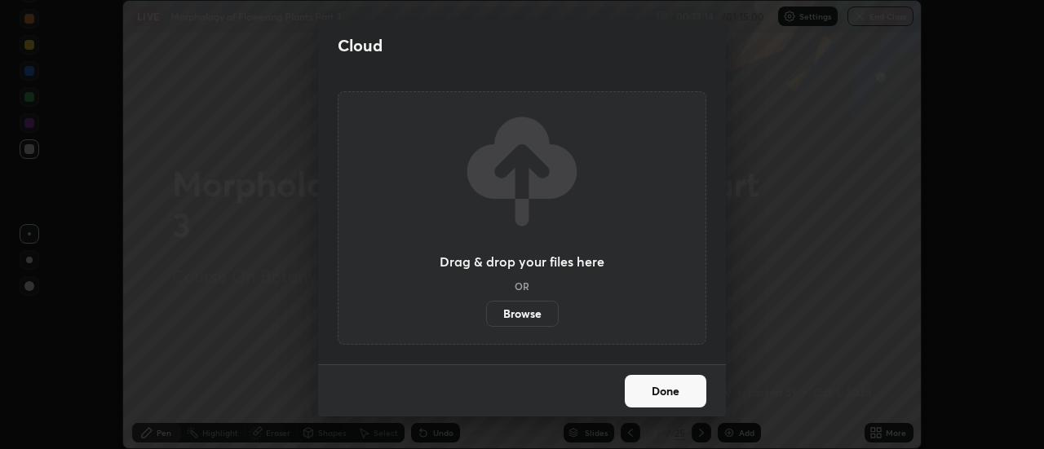
click at [523, 316] on label "Browse" at bounding box center [522, 314] width 73 height 26
click at [486, 316] on input "Browse" at bounding box center [486, 314] width 0 height 26
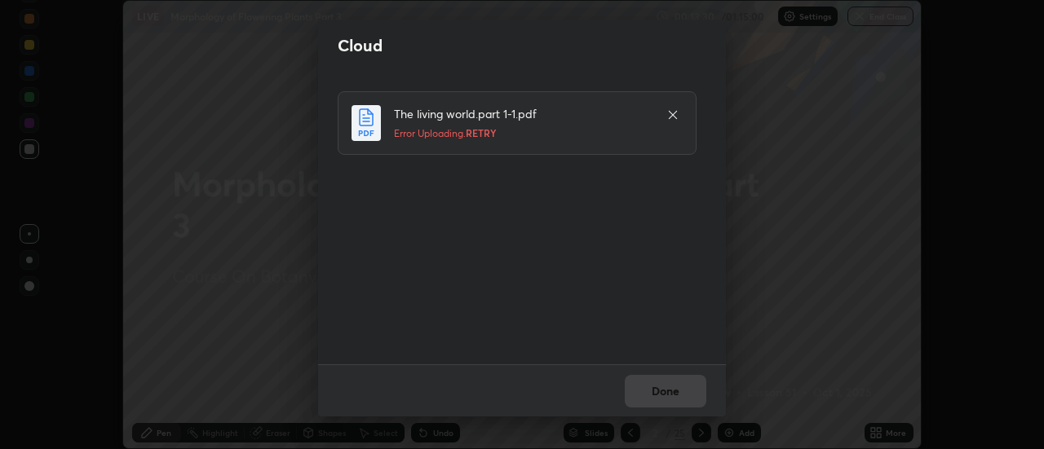
click at [487, 127] on span "RETRY" at bounding box center [481, 132] width 31 height 13
click at [485, 137] on span "RETRY" at bounding box center [481, 132] width 31 height 13
click at [484, 128] on span "RETRY" at bounding box center [481, 132] width 31 height 13
click at [486, 130] on span "RETRY" at bounding box center [481, 132] width 31 height 13
click at [673, 115] on icon at bounding box center [673, 115] width 8 height 8
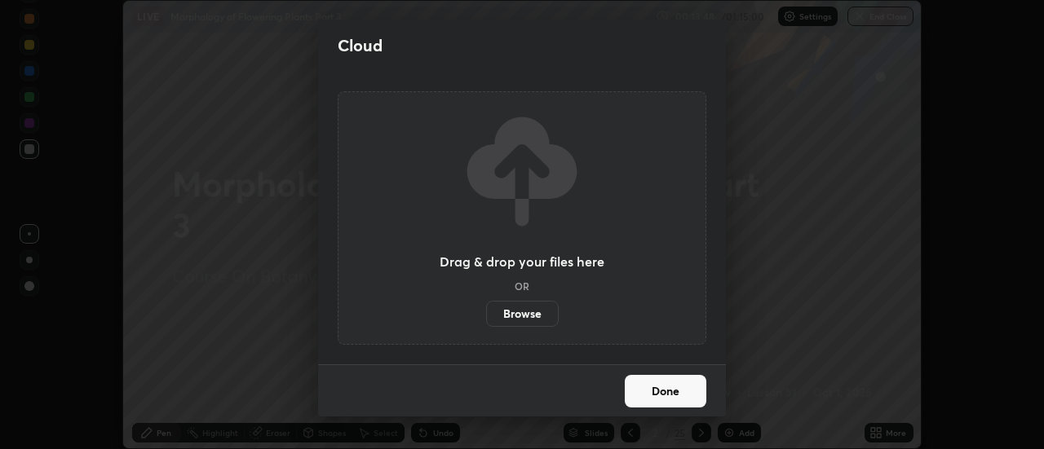
click at [533, 309] on label "Browse" at bounding box center [522, 314] width 73 height 26
click at [486, 309] on input "Browse" at bounding box center [486, 314] width 0 height 26
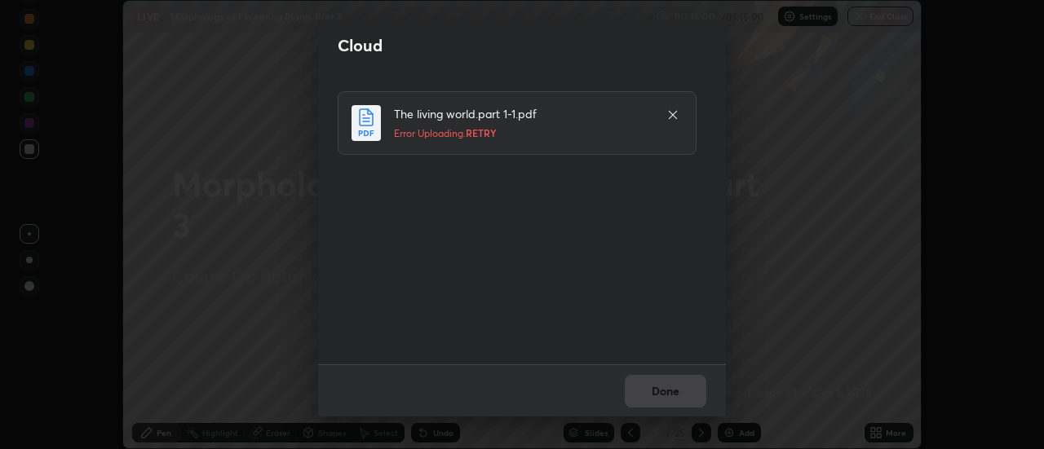
click at [489, 130] on span "RETRY" at bounding box center [481, 132] width 31 height 13
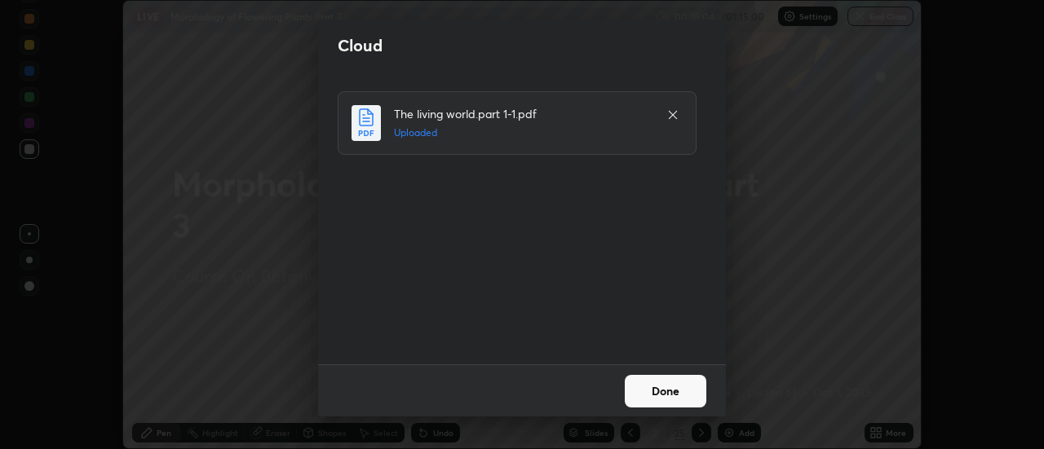
click at [674, 385] on button "Done" at bounding box center [666, 391] width 82 height 33
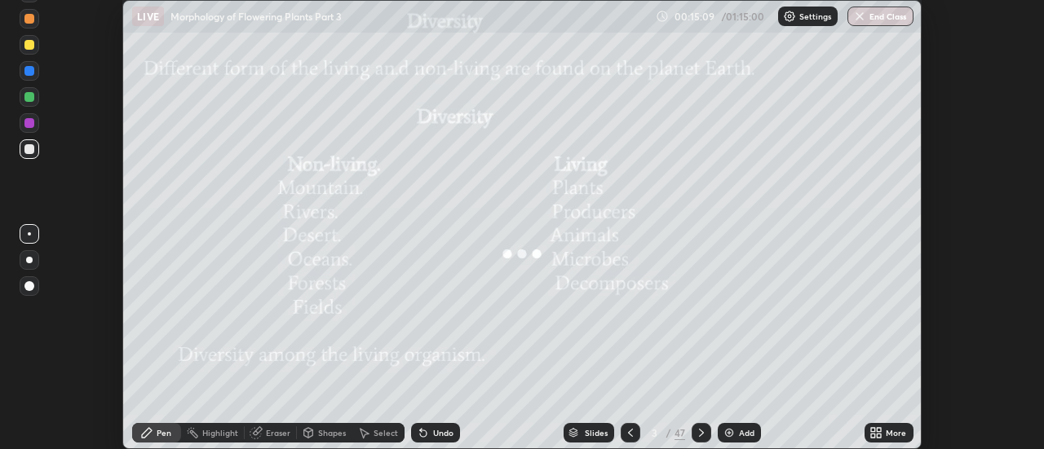
click at [589, 439] on div "Slides" at bounding box center [588, 433] width 51 height 20
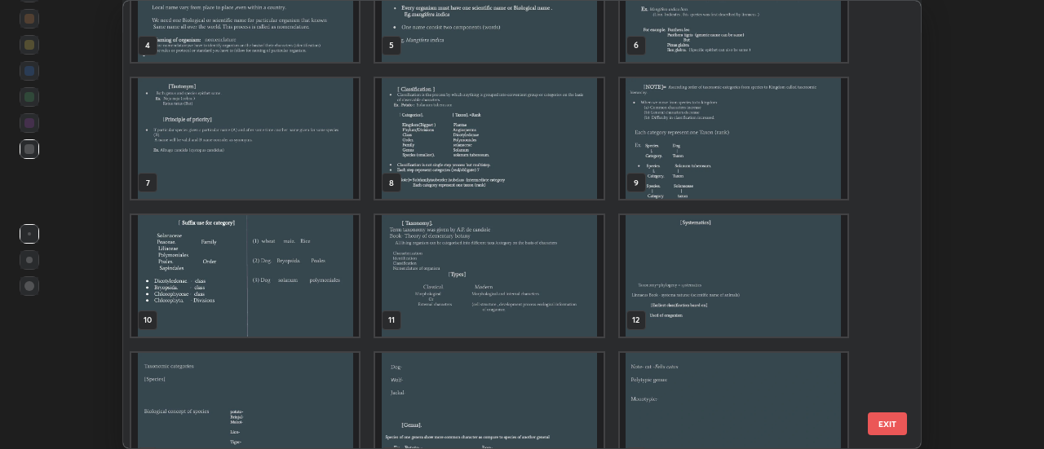
scroll to position [136, 0]
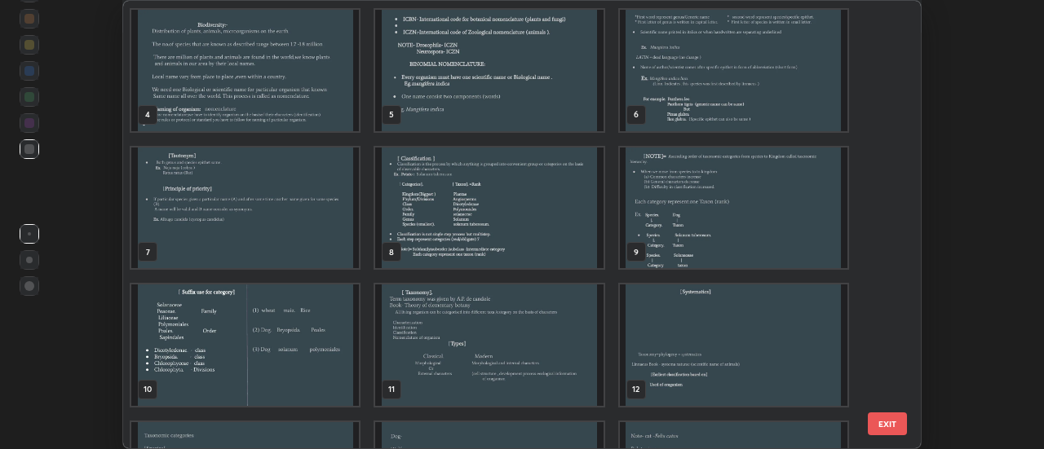
click at [887, 422] on button "EXIT" at bounding box center [887, 424] width 39 height 23
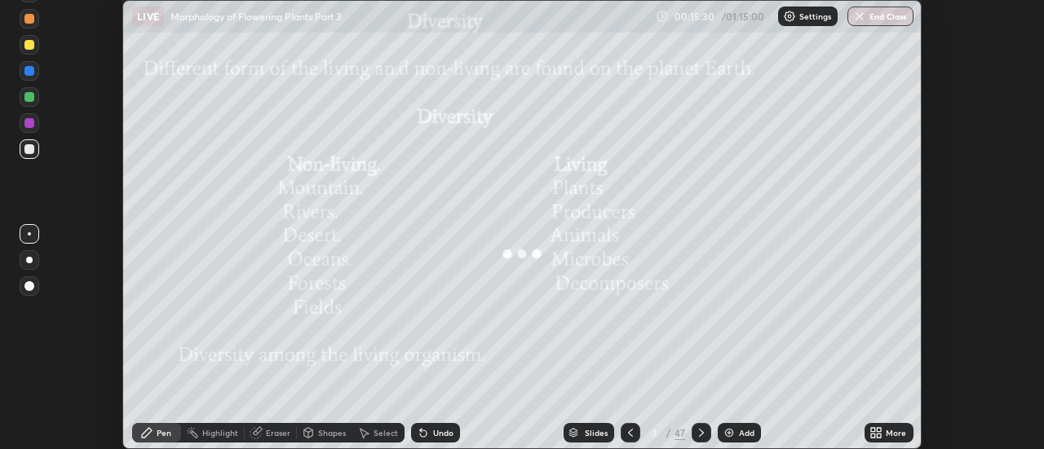
click at [600, 433] on div "Slides" at bounding box center [596, 433] width 23 height 8
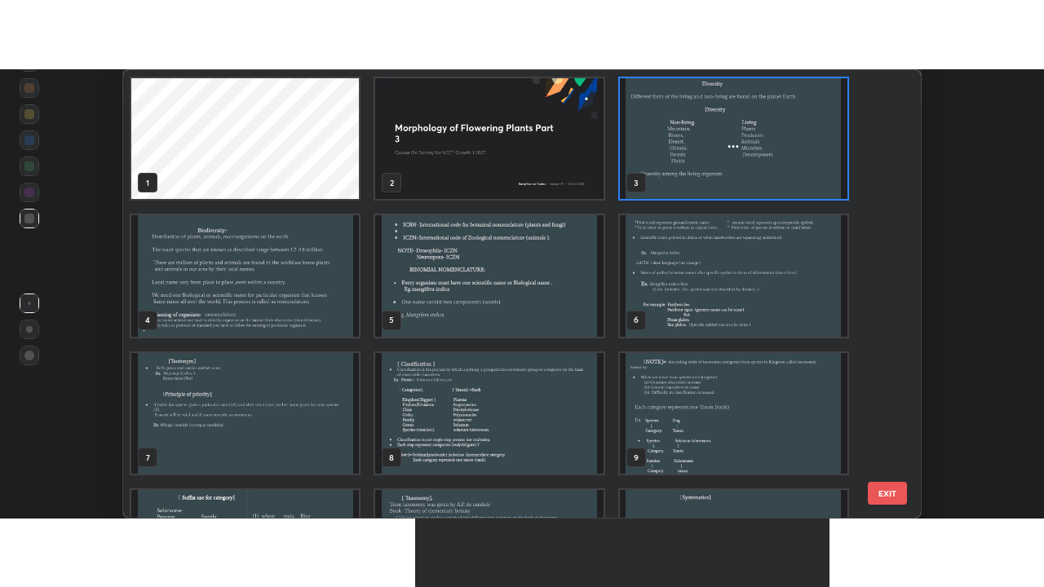
scroll to position [443, 789]
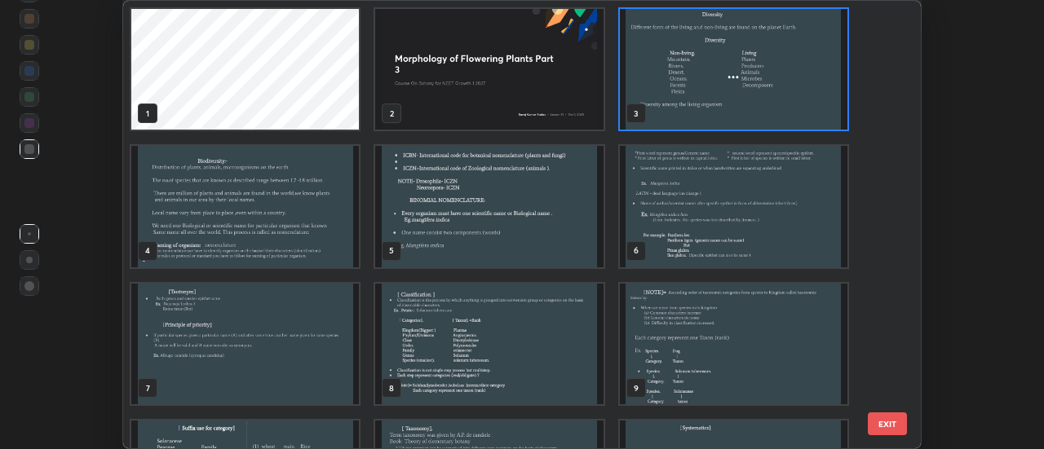
click at [519, 94] on img "grid" at bounding box center [490, 69] width 228 height 121
click at [522, 90] on img "grid" at bounding box center [490, 69] width 228 height 121
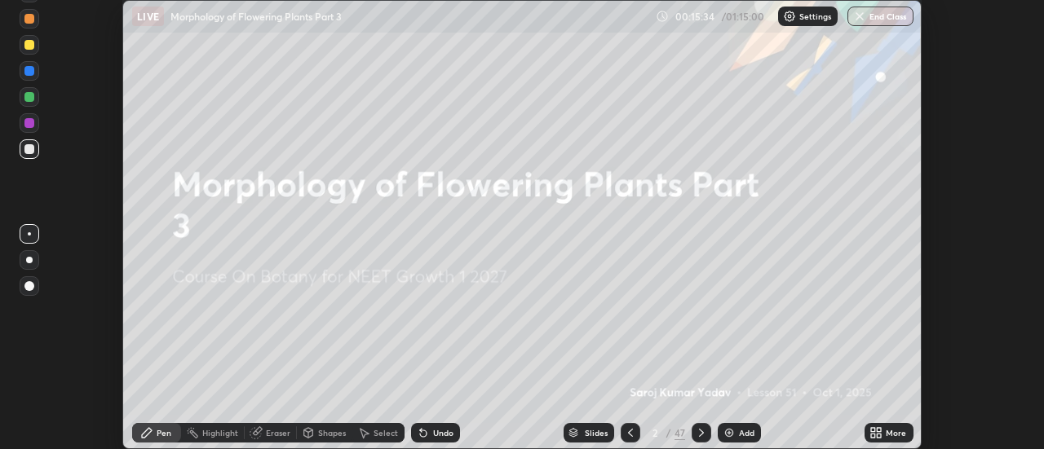
click at [888, 430] on div "More" at bounding box center [896, 433] width 20 height 8
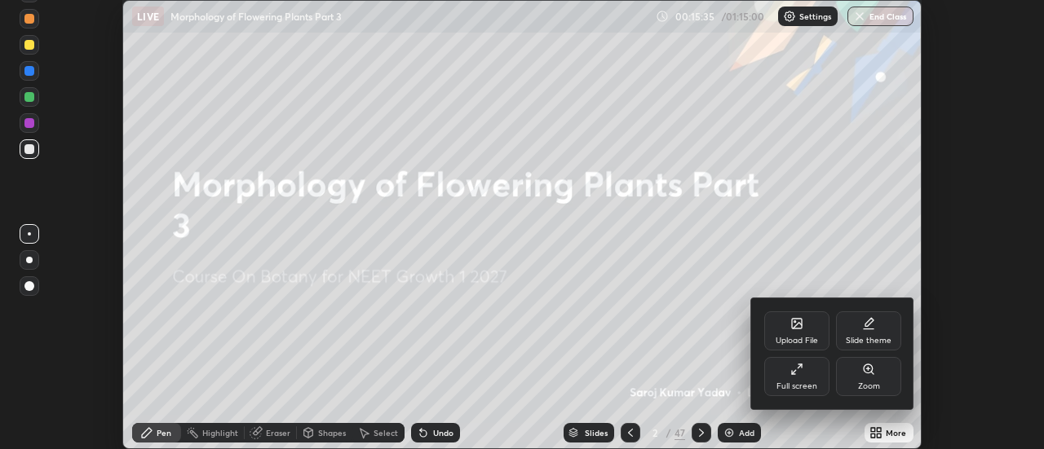
click at [800, 338] on div "Upload File" at bounding box center [796, 341] width 42 height 8
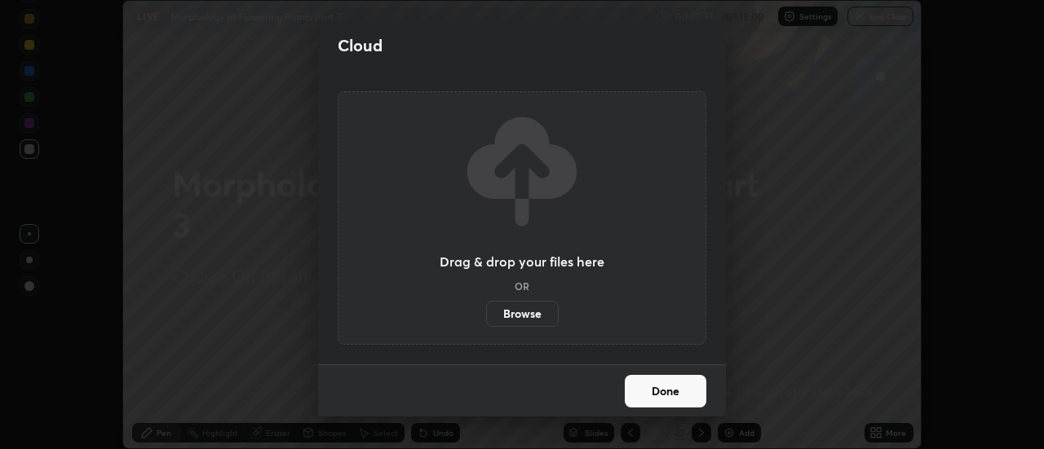
click at [526, 311] on label "Browse" at bounding box center [522, 314] width 73 height 26
click at [486, 311] on input "Browse" at bounding box center [486, 314] width 0 height 26
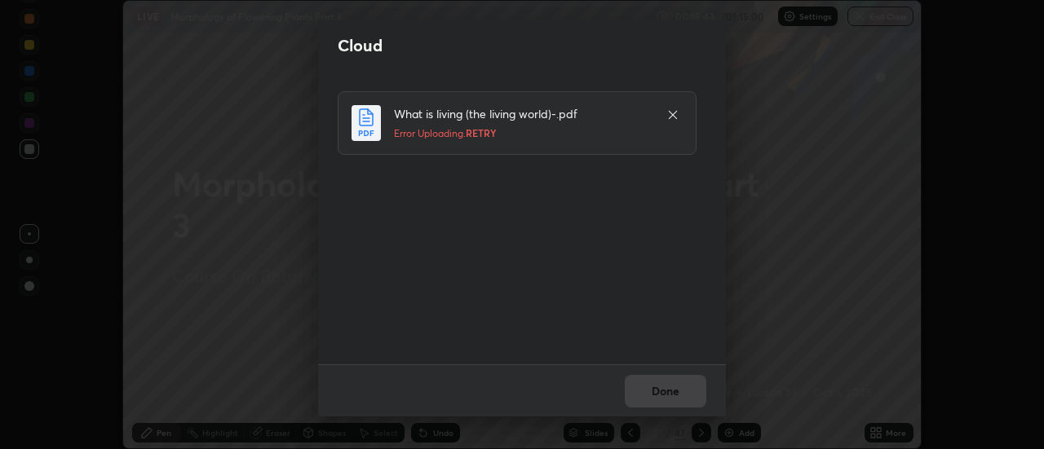
click at [483, 137] on span "RETRY" at bounding box center [481, 132] width 31 height 13
click at [675, 116] on icon at bounding box center [672, 114] width 13 height 13
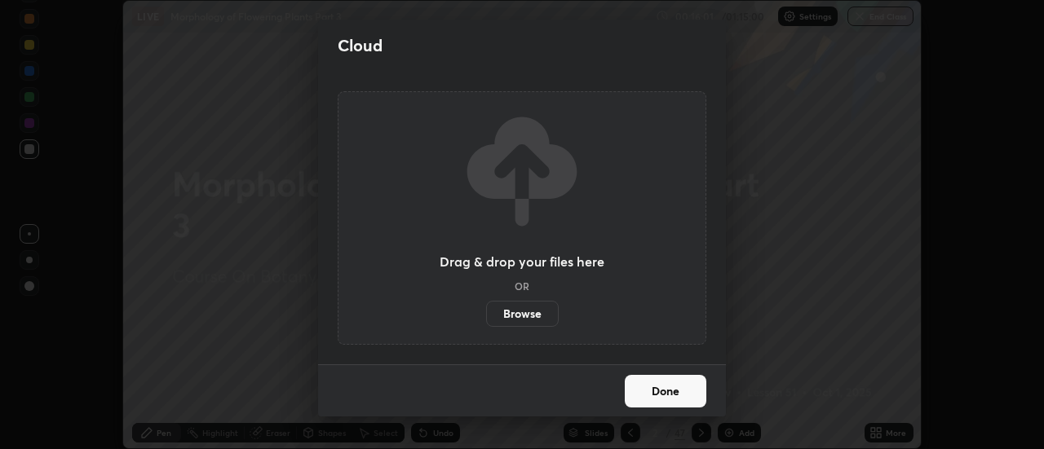
click at [537, 310] on label "Browse" at bounding box center [522, 314] width 73 height 26
click at [486, 310] on input "Browse" at bounding box center [486, 314] width 0 height 26
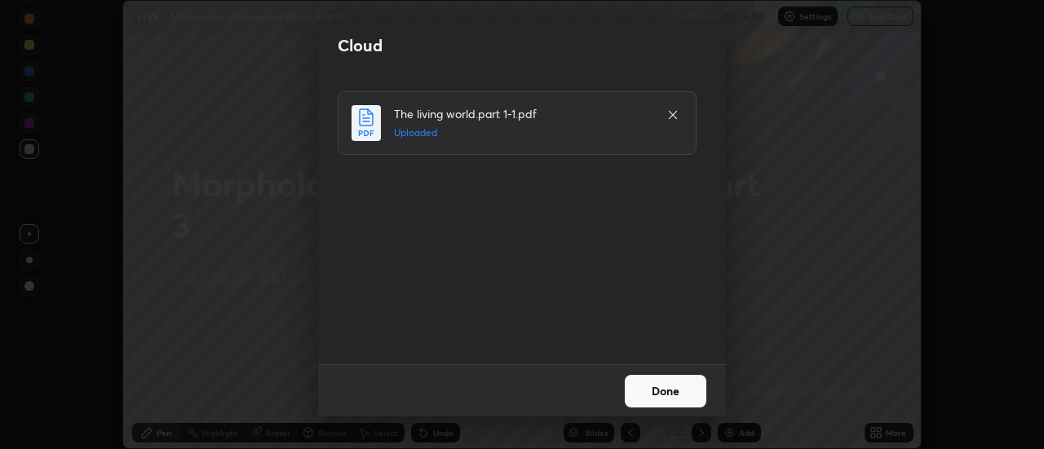
click at [672, 396] on button "Done" at bounding box center [666, 391] width 82 height 33
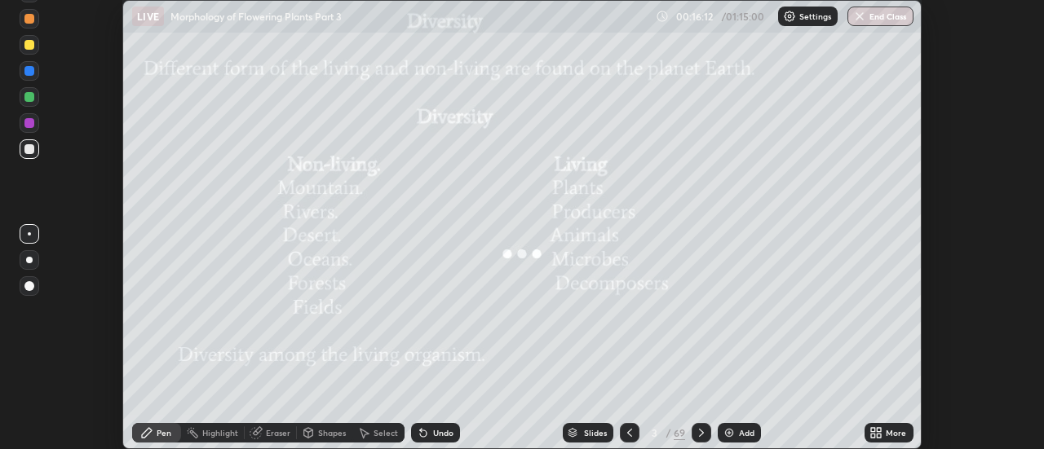
click at [878, 432] on icon at bounding box center [875, 432] width 13 height 13
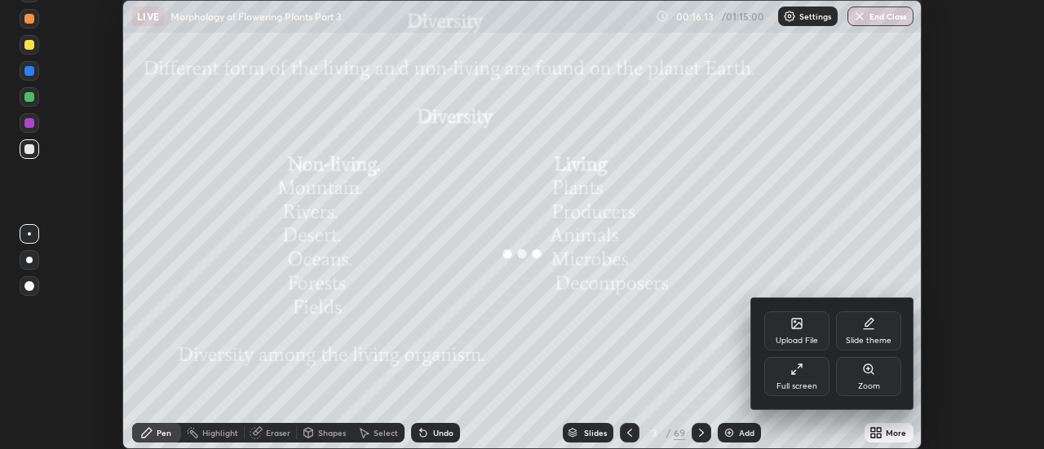
click at [798, 378] on div "Full screen" at bounding box center [796, 376] width 65 height 39
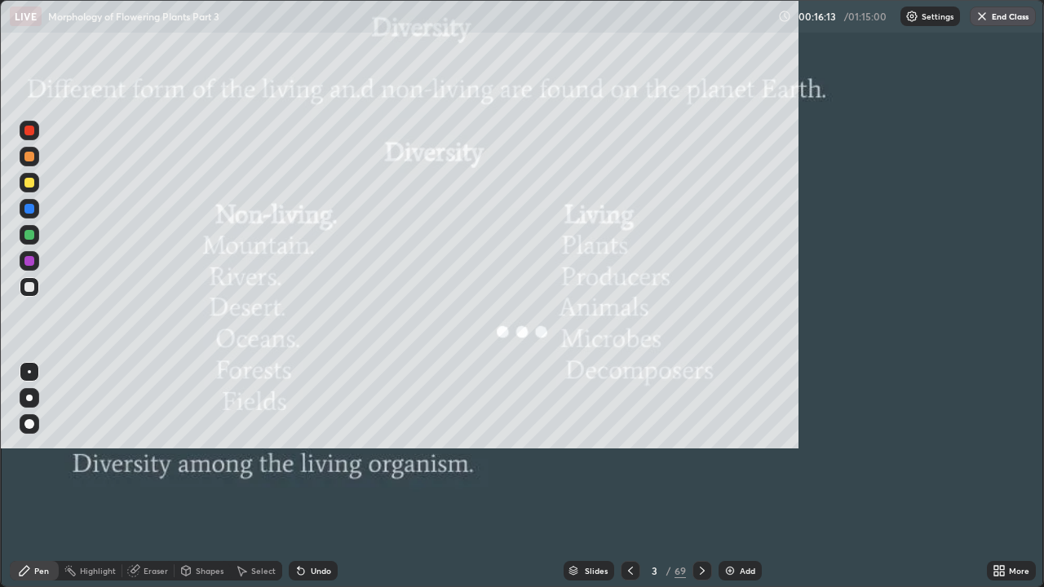
scroll to position [587, 1044]
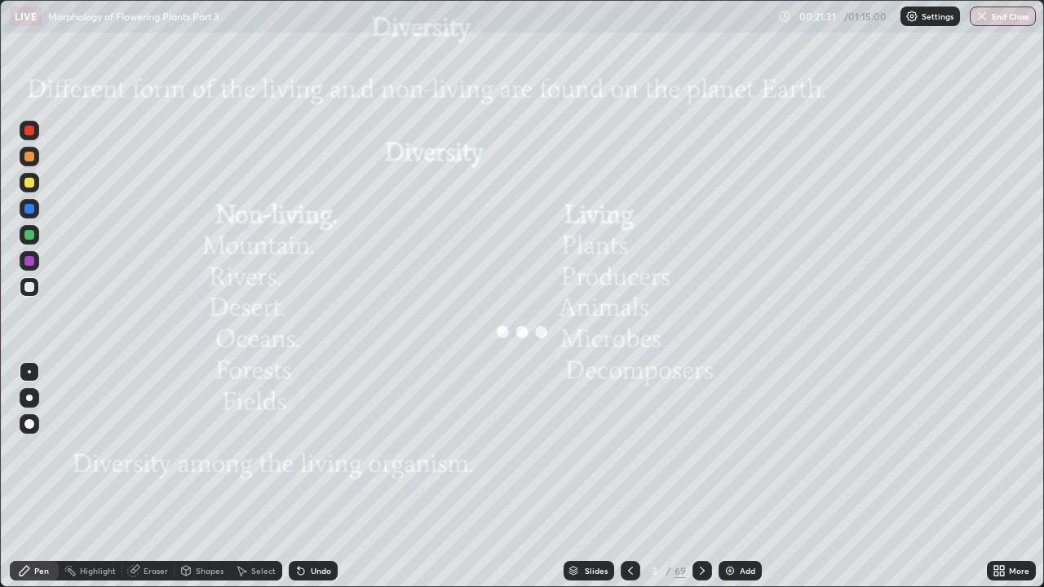
click at [700, 448] on icon at bounding box center [702, 571] width 5 height 8
click at [32, 134] on div at bounding box center [29, 131] width 10 height 10
click at [700, 448] on icon at bounding box center [702, 571] width 5 height 8
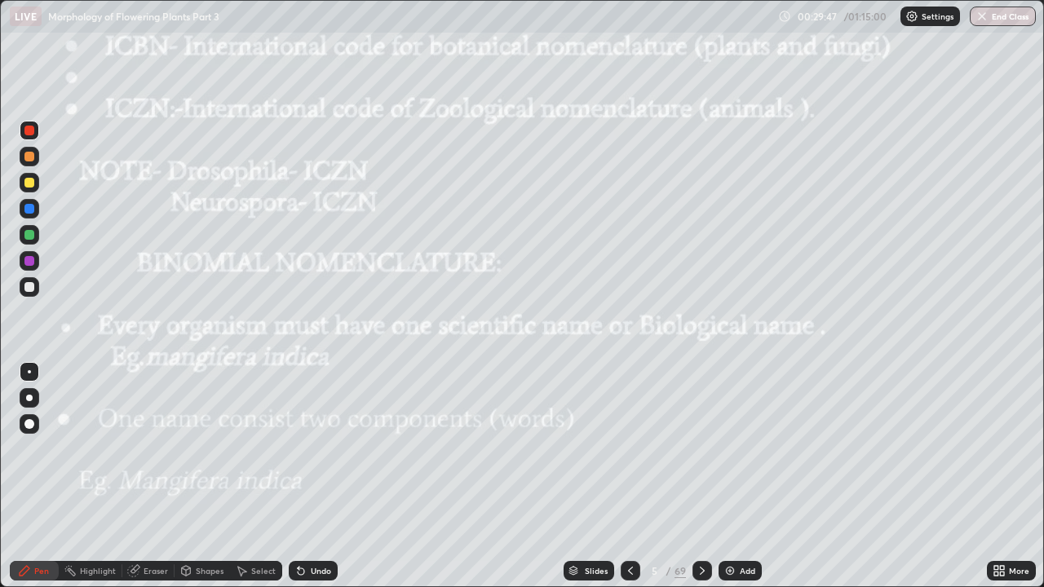
click at [701, 448] on icon at bounding box center [702, 570] width 13 height 13
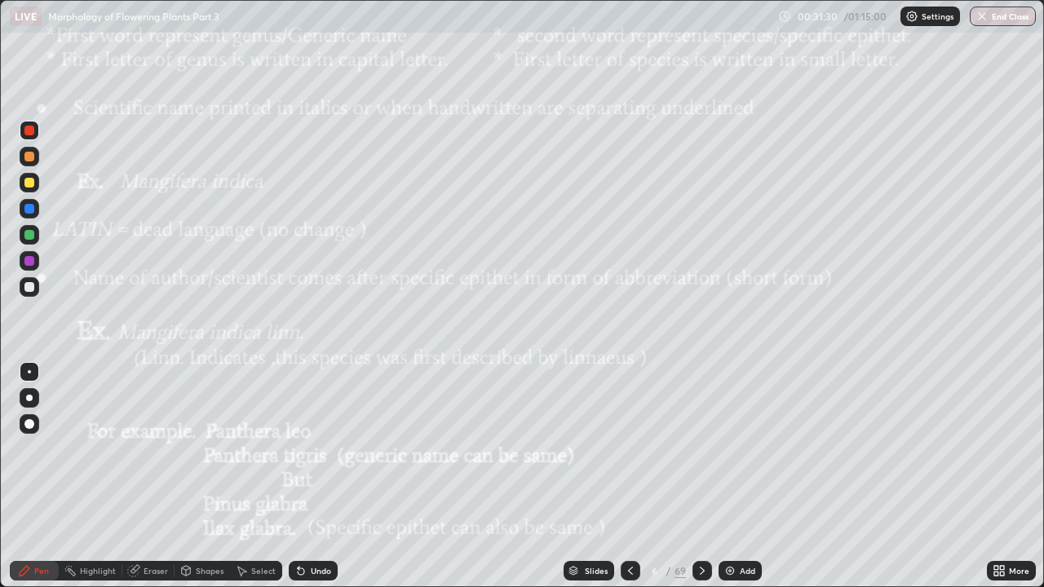
click at [700, 448] on icon at bounding box center [702, 570] width 13 height 13
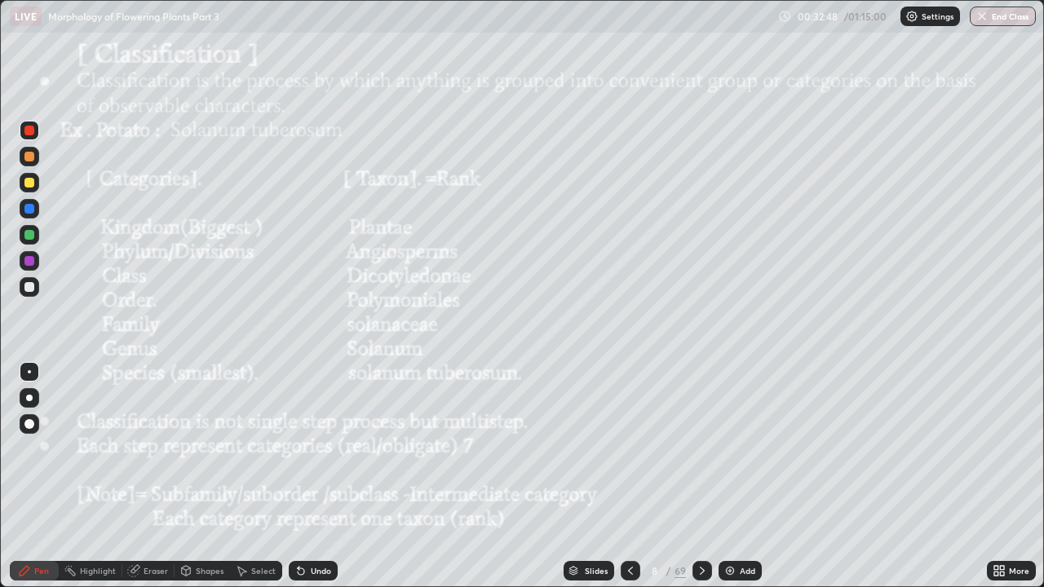
click at [630, 448] on icon at bounding box center [630, 571] width 5 height 8
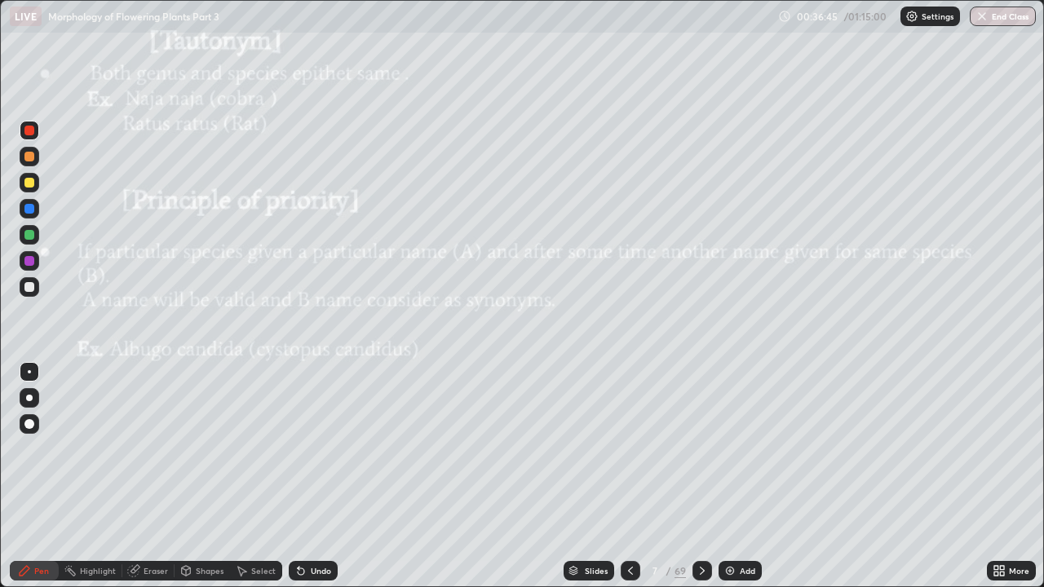
click at [700, 448] on icon at bounding box center [702, 570] width 13 height 13
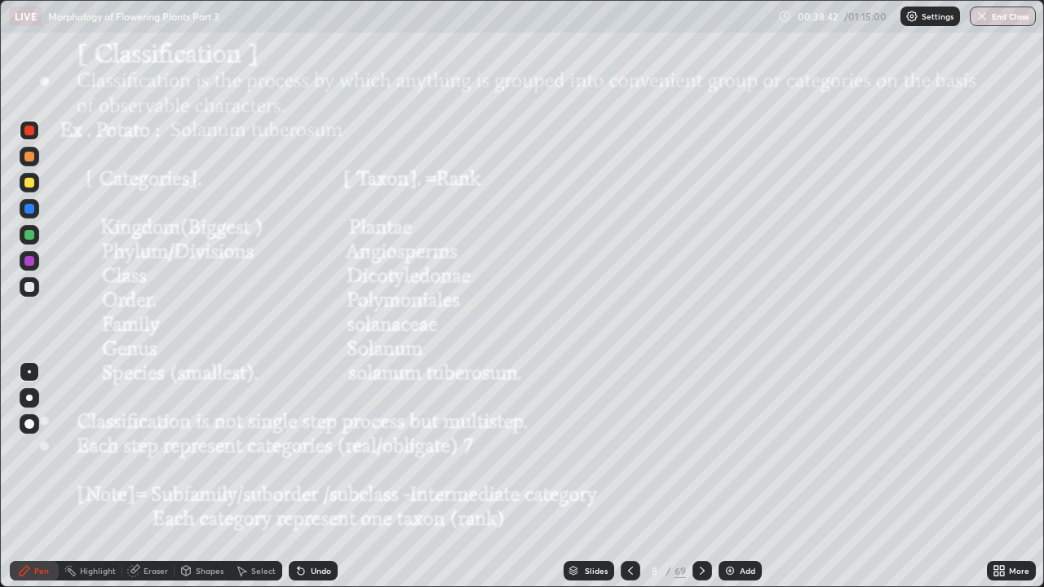
click at [700, 448] on icon at bounding box center [702, 570] width 13 height 13
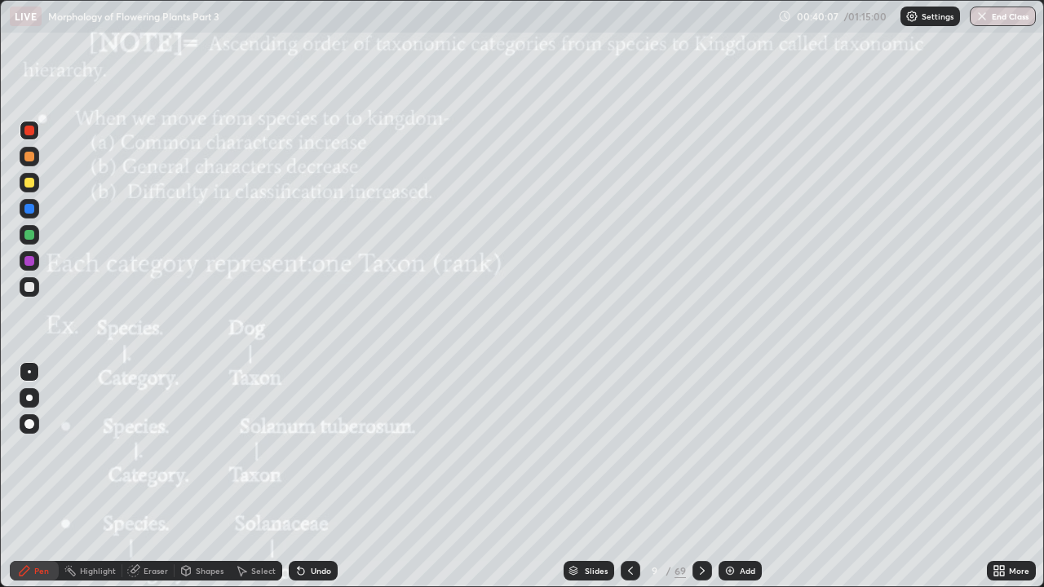
click at [700, 448] on icon at bounding box center [702, 570] width 13 height 13
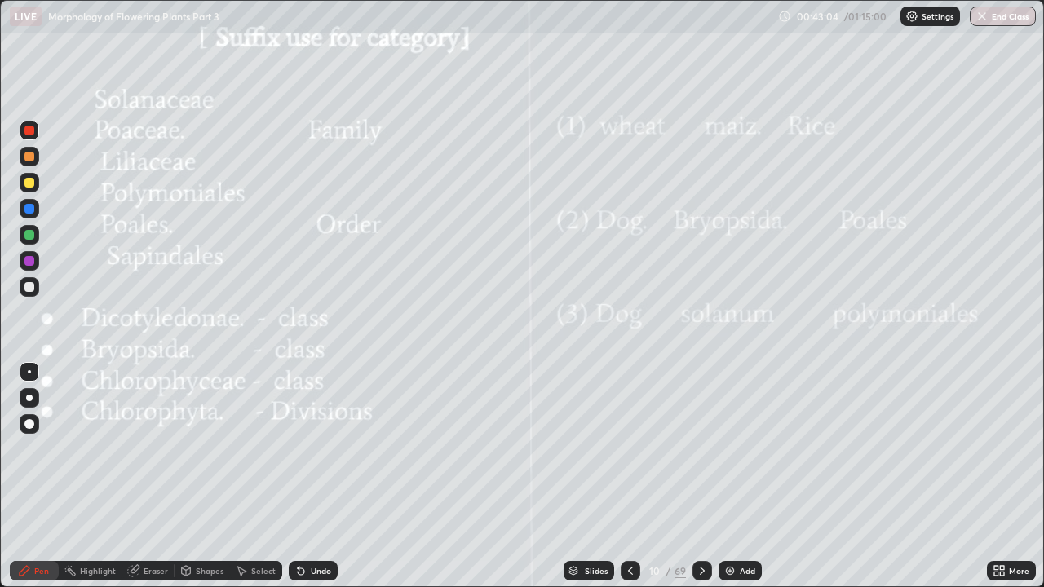
click at [698, 448] on icon at bounding box center [702, 570] width 13 height 13
click at [702, 448] on icon at bounding box center [702, 570] width 13 height 13
click at [705, 448] on icon at bounding box center [702, 570] width 13 height 13
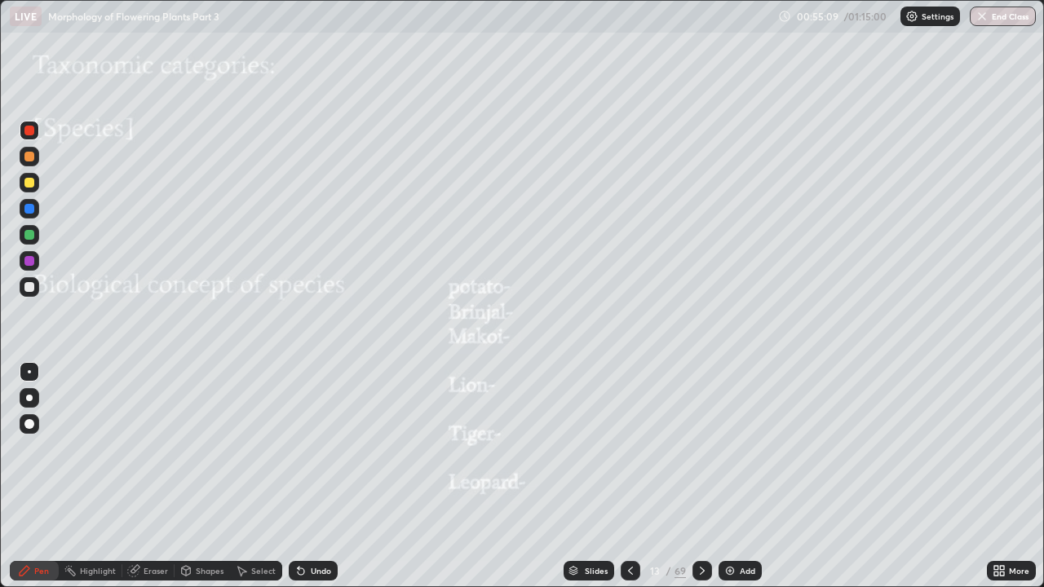
click at [700, 448] on icon at bounding box center [702, 570] width 13 height 13
click at [702, 448] on icon at bounding box center [702, 570] width 13 height 13
click at [700, 448] on icon at bounding box center [702, 570] width 13 height 13
click at [698, 448] on icon at bounding box center [702, 570] width 13 height 13
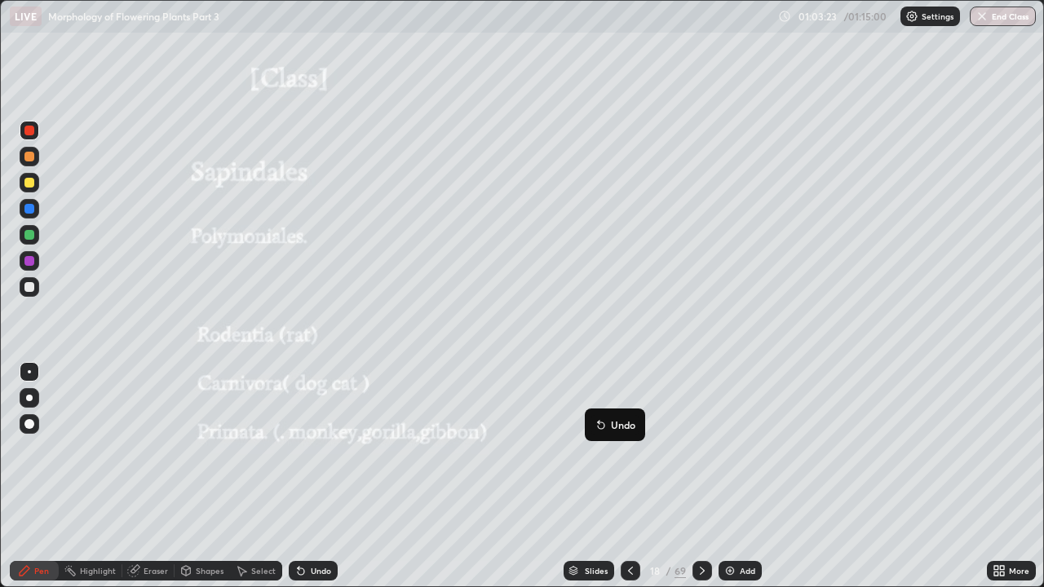
click at [702, 448] on icon at bounding box center [702, 570] width 13 height 13
click at [697, 448] on icon at bounding box center [702, 570] width 13 height 13
click at [700, 448] on icon at bounding box center [702, 570] width 13 height 13
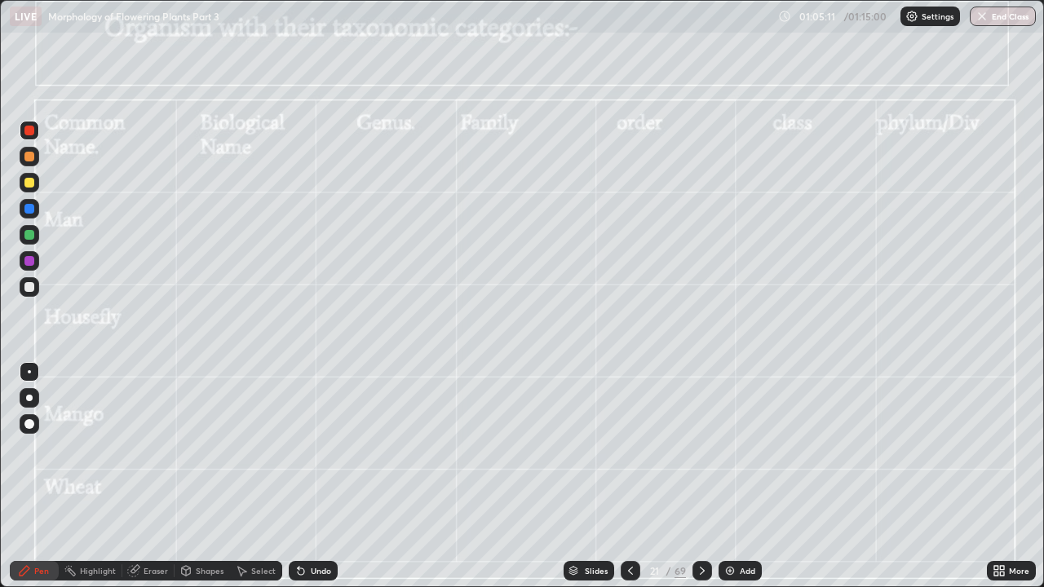
click at [31, 128] on div at bounding box center [29, 131] width 10 height 10
click at [701, 448] on icon at bounding box center [702, 570] width 13 height 13
click at [700, 448] on icon at bounding box center [702, 571] width 5 height 8
click at [709, 448] on div at bounding box center [702, 571] width 20 height 20
click at [153, 448] on div "Eraser" at bounding box center [156, 571] width 24 height 8
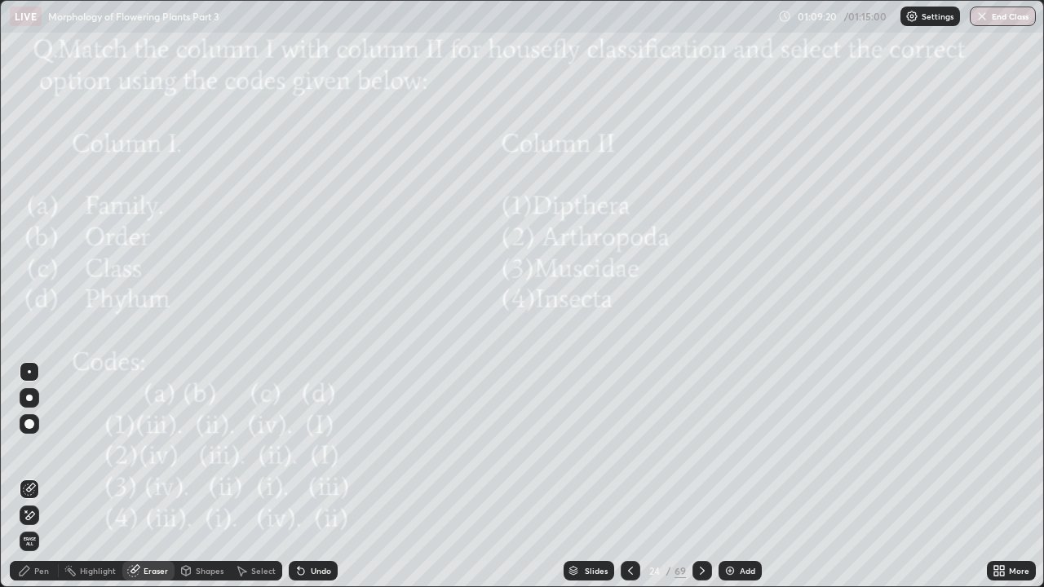
click at [145, 448] on div "Eraser" at bounding box center [156, 571] width 24 height 8
click at [35, 448] on div "Pen" at bounding box center [41, 571] width 15 height 8
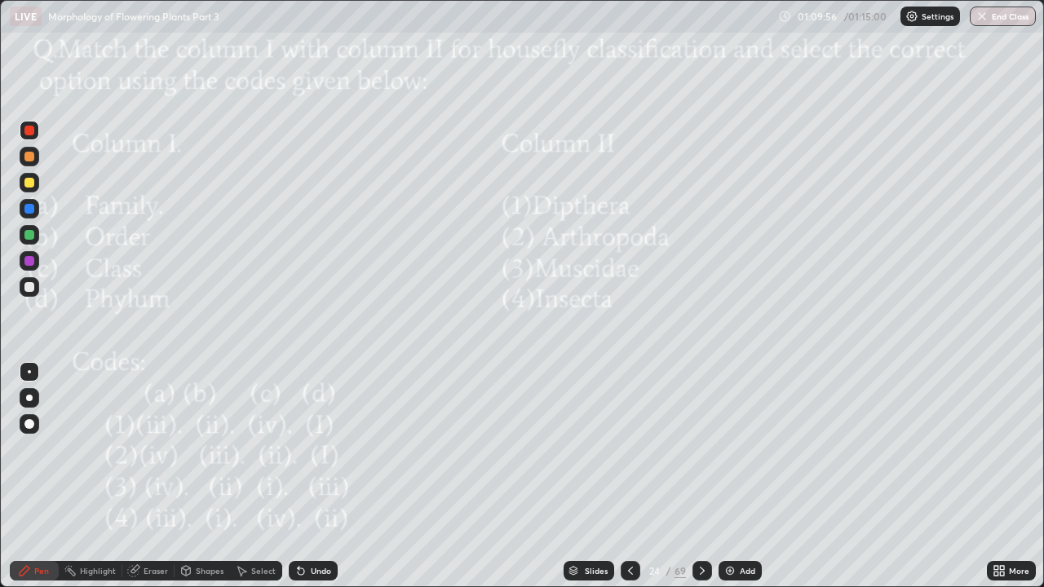
click at [700, 448] on icon at bounding box center [702, 570] width 13 height 13
click at [1001, 15] on button "End Class" at bounding box center [1003, 17] width 64 height 20
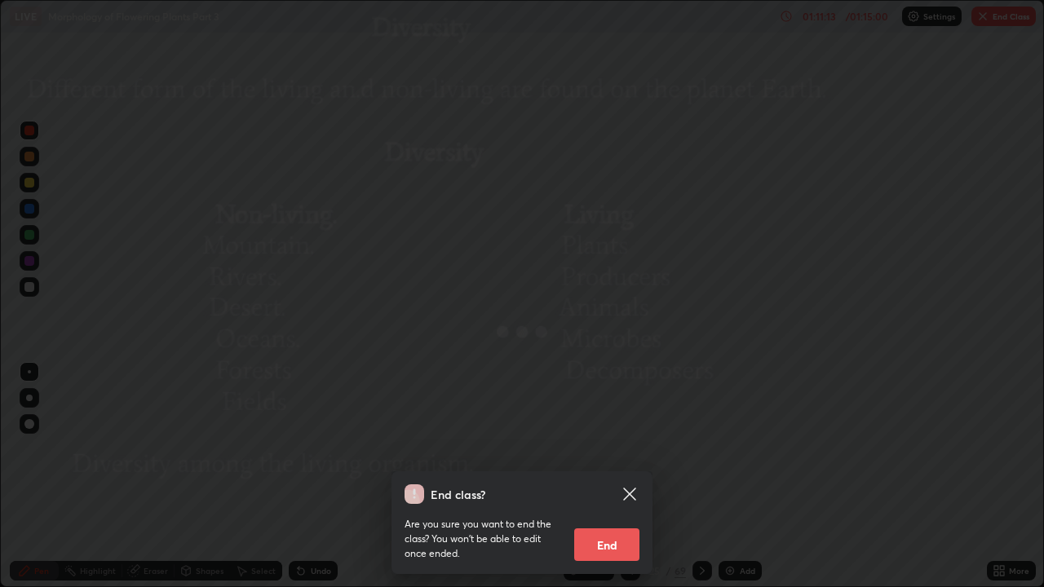
click at [610, 448] on button "End" at bounding box center [606, 544] width 65 height 33
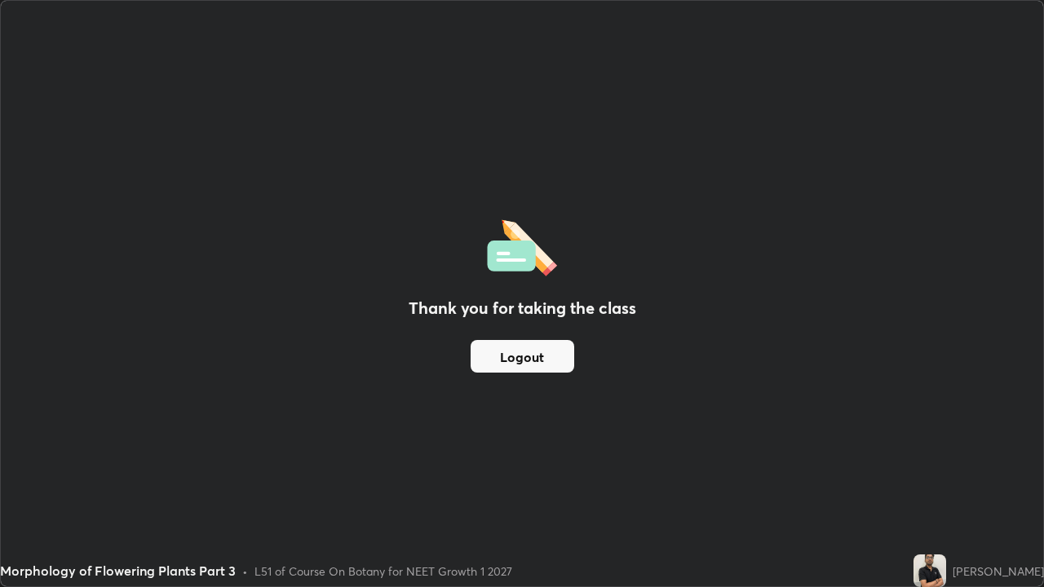
click at [828, 246] on div "Thank you for taking the class Logout" at bounding box center [522, 293] width 1042 height 585
click at [815, 248] on div "Thank you for taking the class Logout" at bounding box center [522, 293] width 1042 height 585
